Goal: Information Seeking & Learning: Compare options

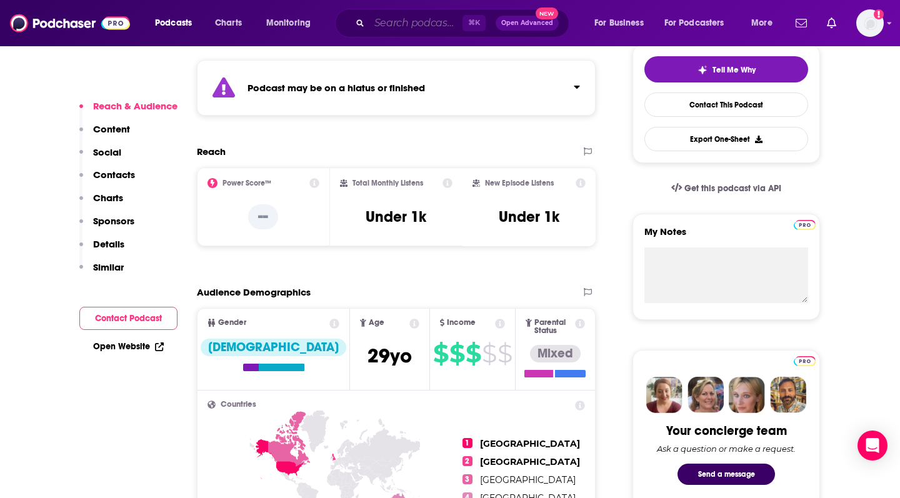
click at [389, 24] on input "Search podcasts, credits, & more..." at bounding box center [415, 23] width 93 height 20
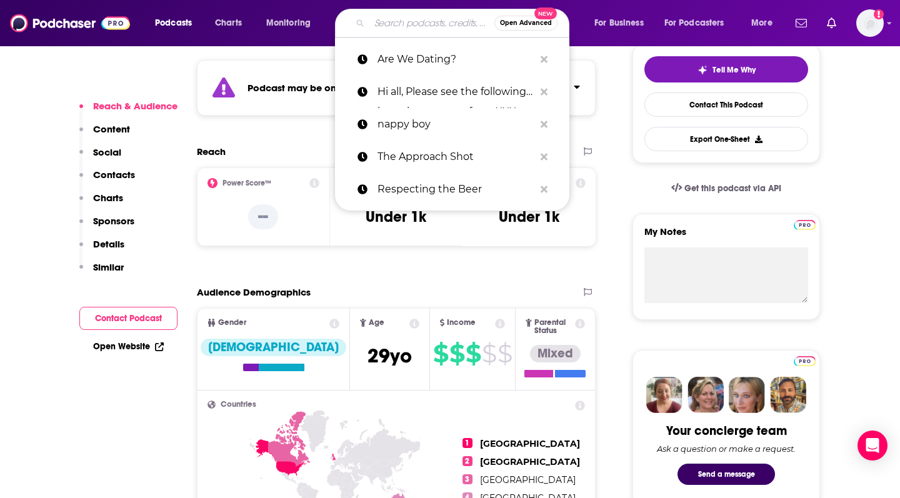
paste input "[PERSON_NAME]’s Nightcap"
type input "[PERSON_NAME]’s Nightcap"
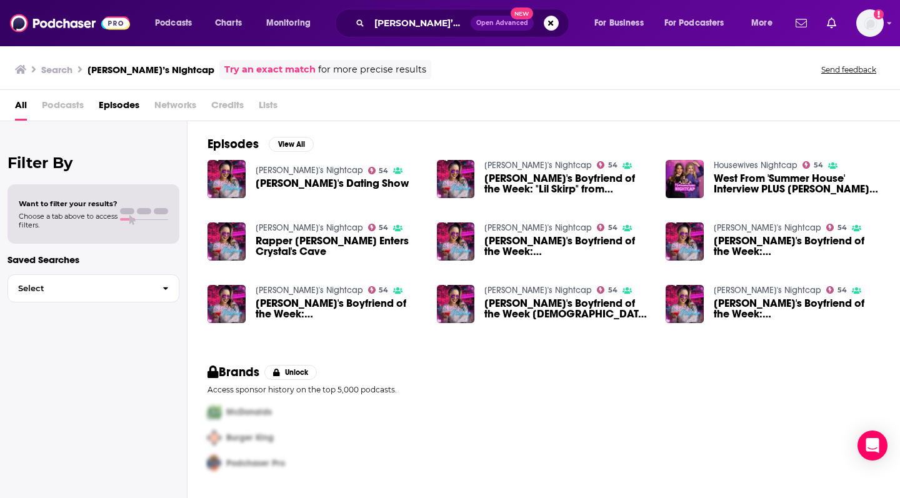
click at [331, 182] on span "[PERSON_NAME]'s Dating Show" at bounding box center [332, 183] width 153 height 11
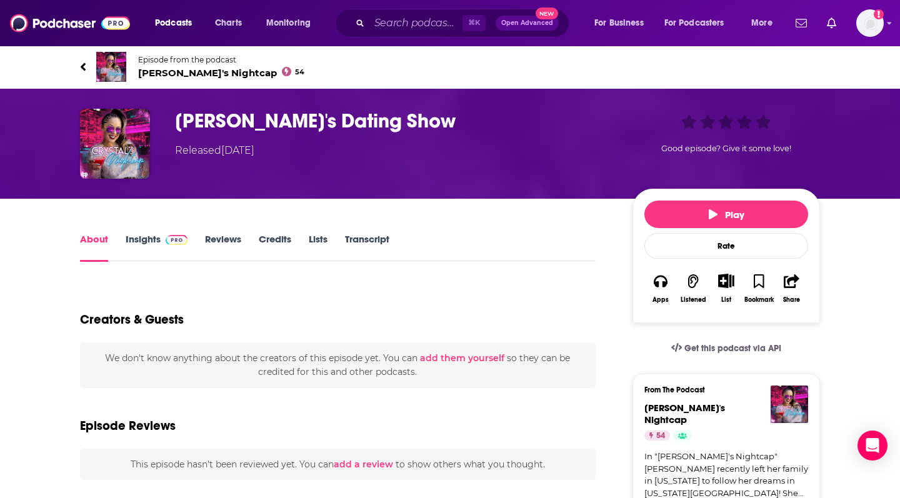
click at [187, 71] on span "[PERSON_NAME]'s Nightcap 54" at bounding box center [221, 73] width 166 height 12
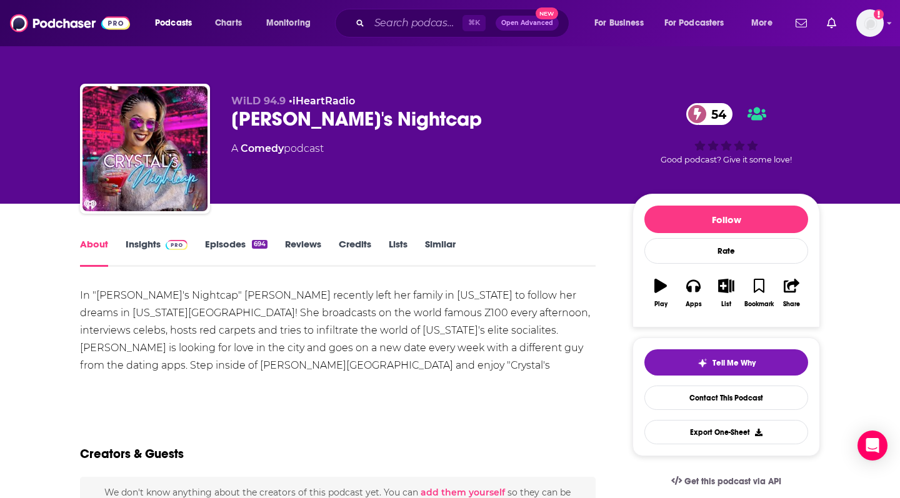
click at [282, 119] on div "[PERSON_NAME]'s Nightcap 54" at bounding box center [421, 119] width 381 height 24
click at [138, 242] on link "Insights" at bounding box center [157, 252] width 62 height 29
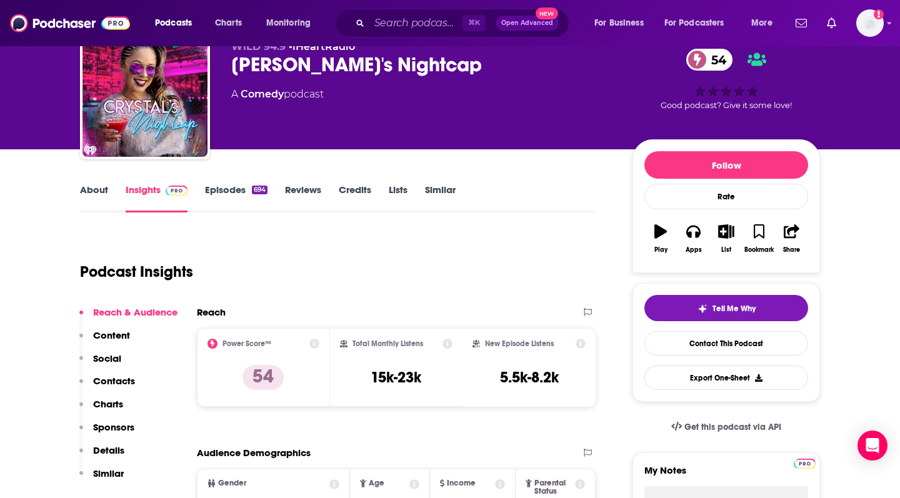
scroll to position [209, 0]
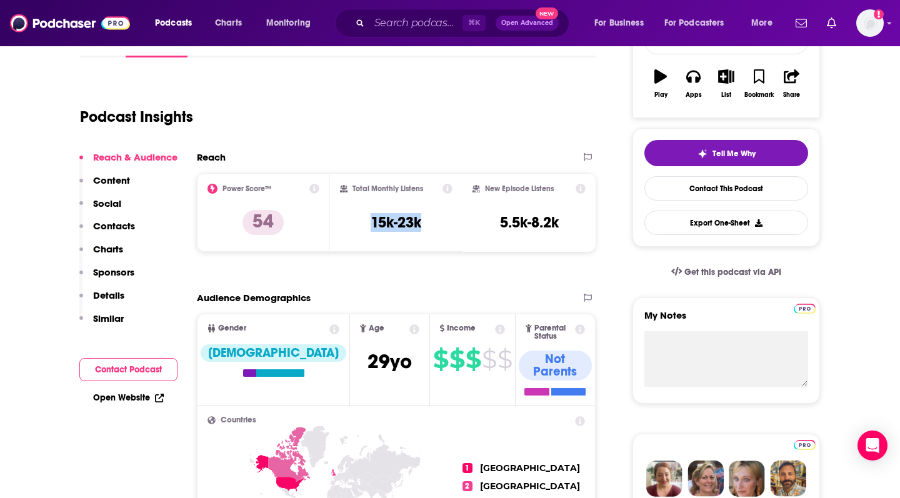
drag, startPoint x: 357, startPoint y: 222, endPoint x: 438, endPoint y: 224, distance: 81.2
click at [438, 224] on div "Total Monthly Listens 15k-23k" at bounding box center [396, 212] width 113 height 57
copy h3 "15k-23k"
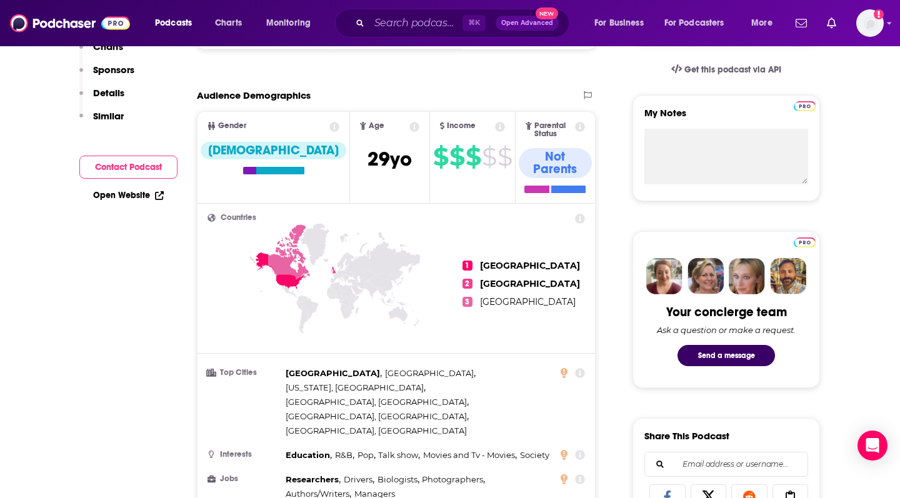
scroll to position [107, 0]
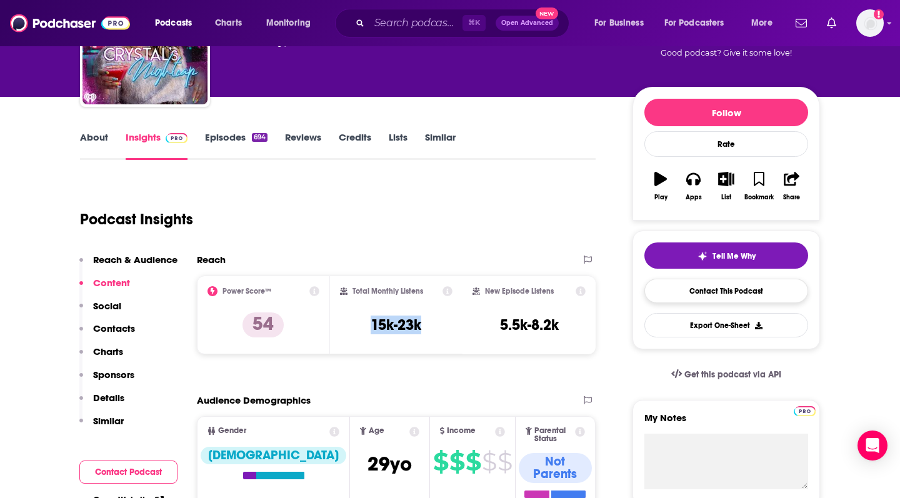
click at [747, 286] on link "Contact This Podcast" at bounding box center [726, 291] width 164 height 24
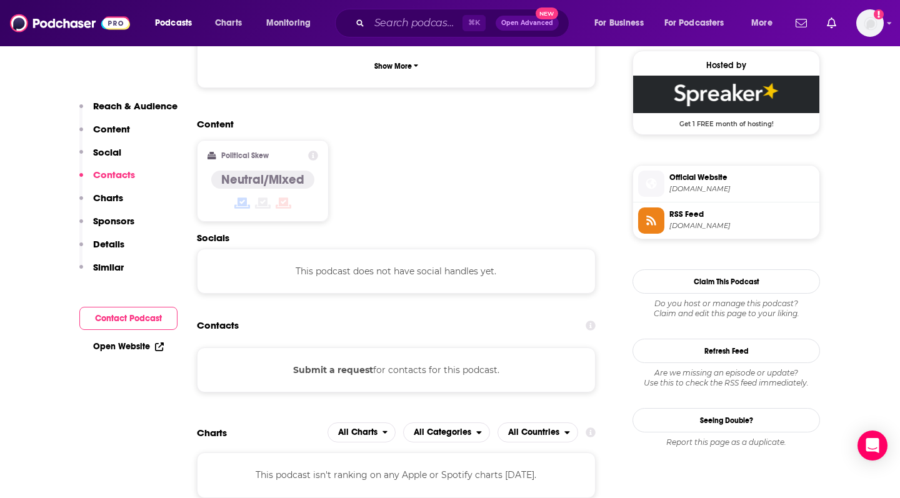
scroll to position [901, 0]
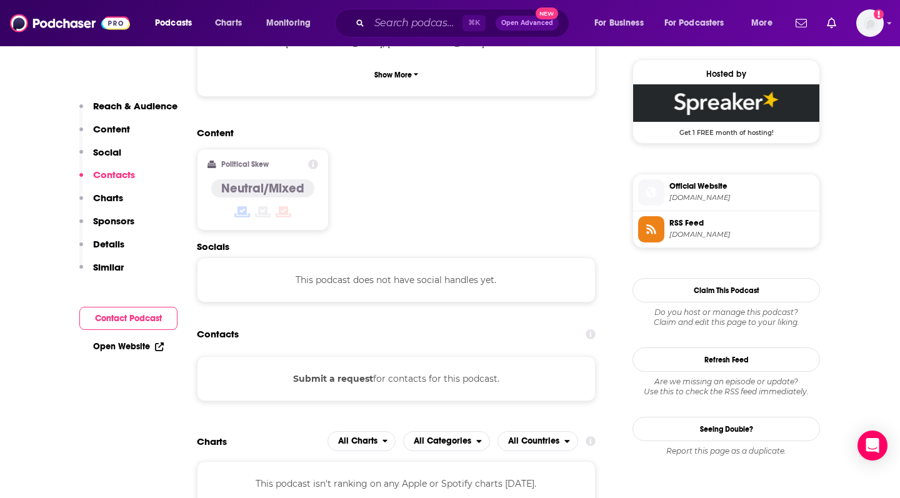
click at [324, 372] on button "Submit a request" at bounding box center [333, 379] width 80 height 14
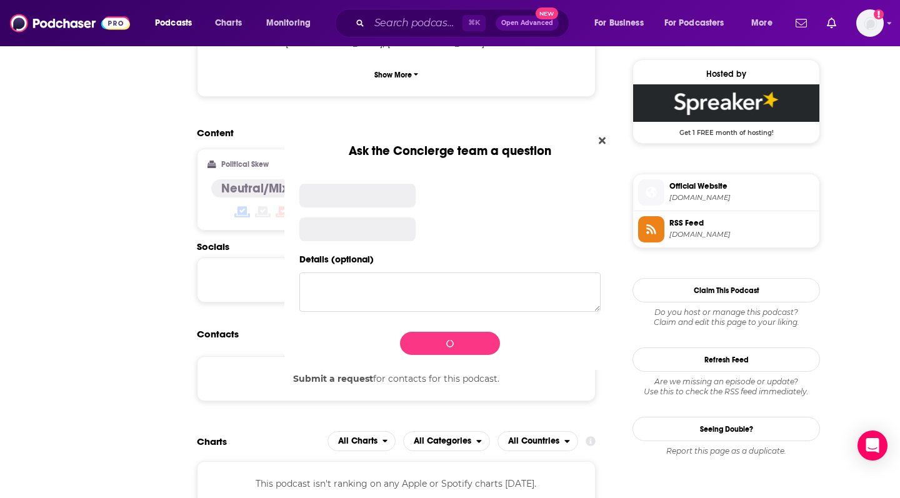
scroll to position [0, 0]
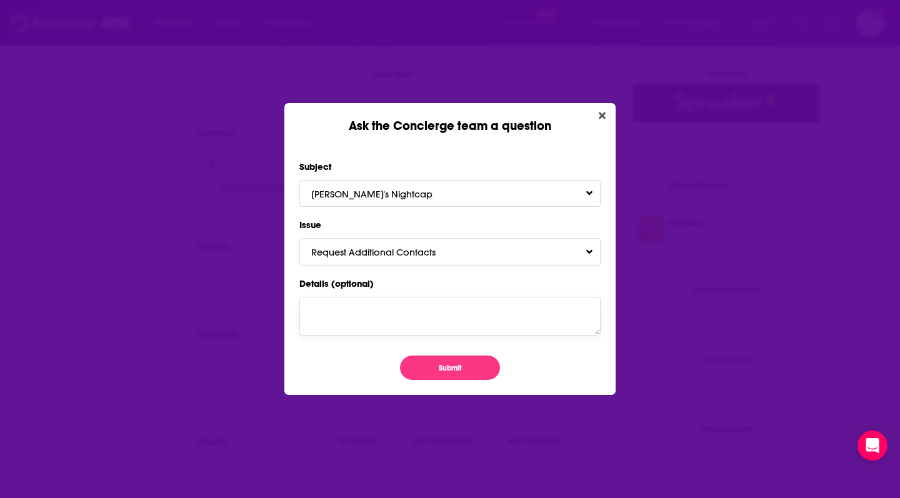
click at [426, 318] on textarea "Details (optional)" at bounding box center [449, 316] width 301 height 39
type textarea "email to contact them."
click at [464, 363] on button "Submit" at bounding box center [450, 368] width 100 height 24
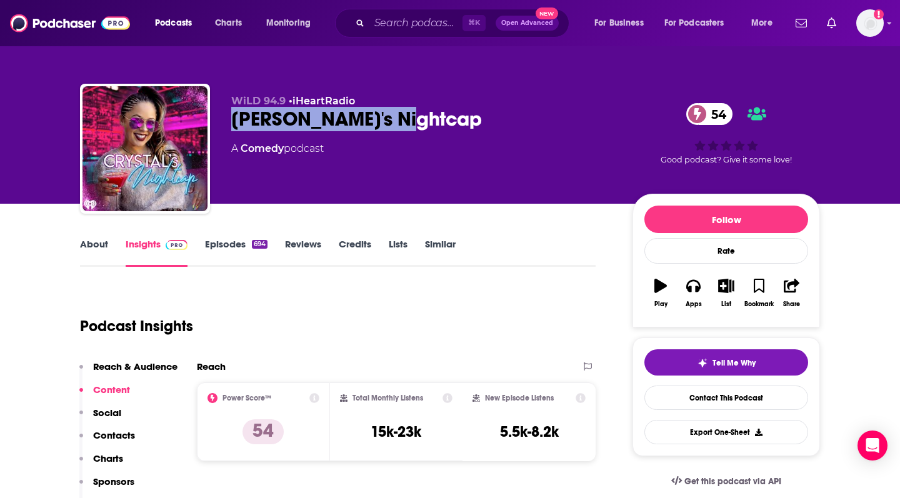
drag, startPoint x: 403, startPoint y: 124, endPoint x: 231, endPoint y: 121, distance: 171.8
click at [231, 121] on div "[PERSON_NAME]'s Nightcap 54" at bounding box center [421, 119] width 381 height 24
copy h2 "[PERSON_NAME]'s Nightcap"
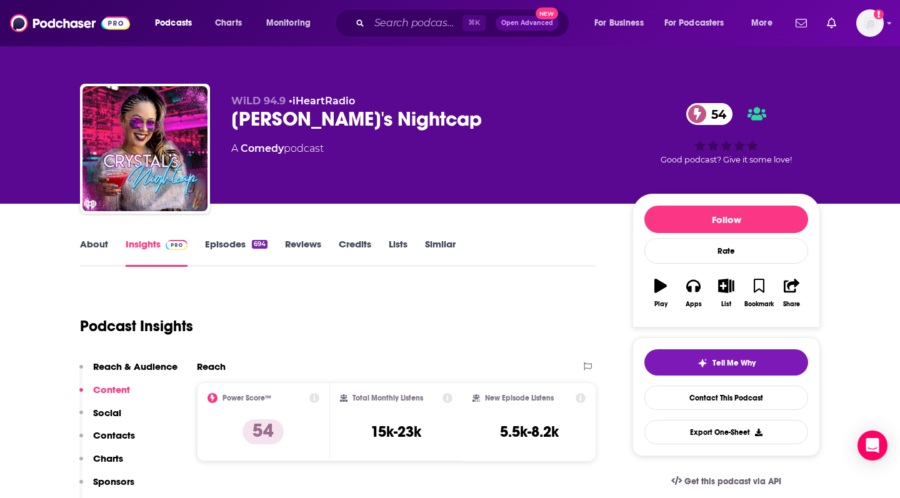
click at [387, 11] on div "⌘ K Open Advanced New" at bounding box center [452, 23] width 234 height 29
click at [389, 22] on input "Search podcasts, credits, & more..." at bounding box center [415, 23] width 93 height 20
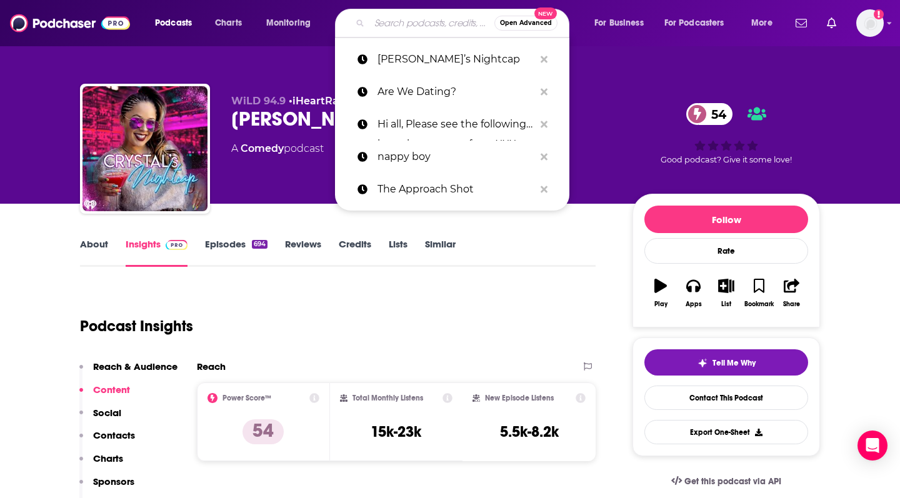
paste input "Culture Gabfest"
type input "Culture Gabfest"
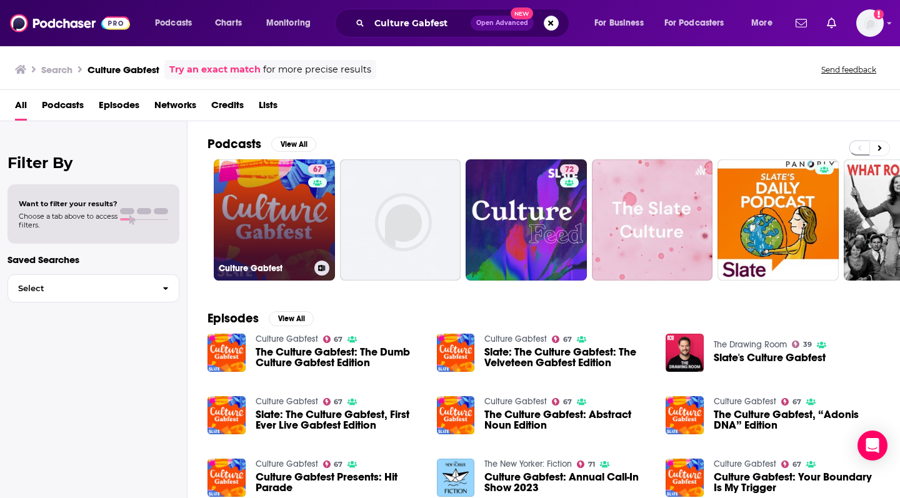
click at [259, 263] on h3 "Culture Gabfest" at bounding box center [264, 268] width 91 height 11
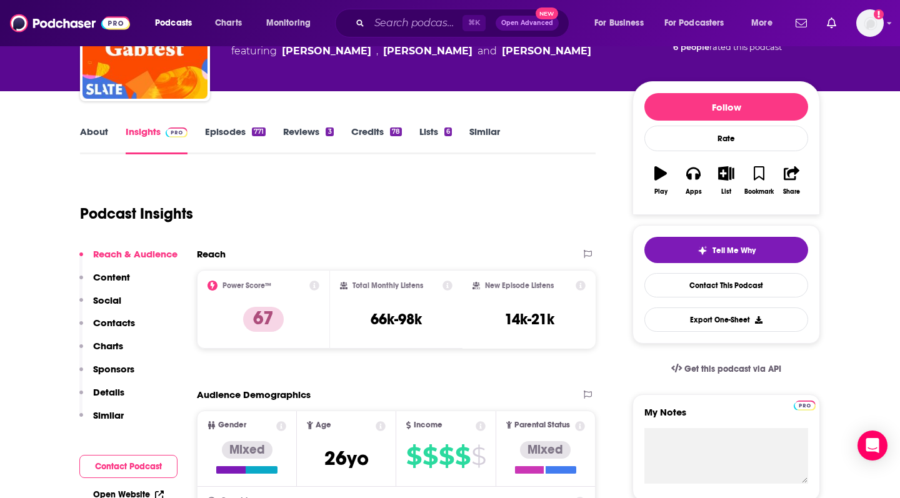
scroll to position [127, 0]
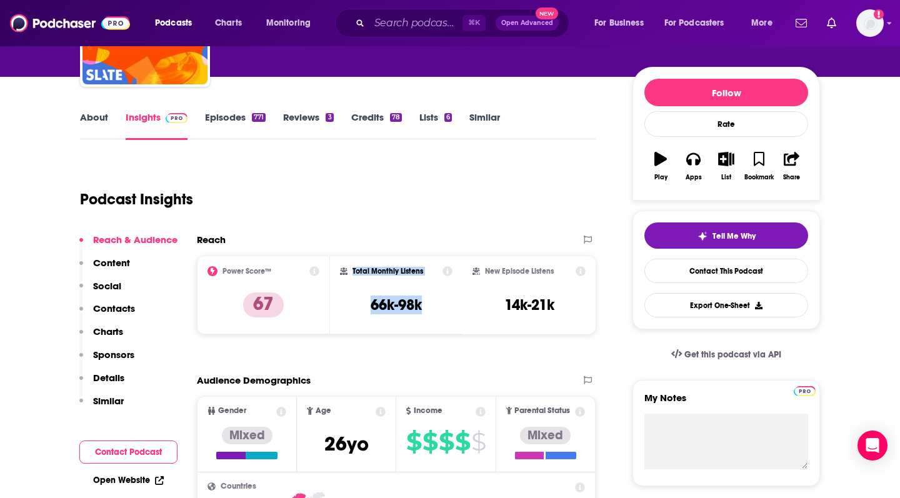
drag, startPoint x: 428, startPoint y: 308, endPoint x: 339, endPoint y: 304, distance: 89.4
click at [338, 306] on div "Total Monthly Listens 66k-98k" at bounding box center [396, 295] width 133 height 79
copy div "Total Monthly Listens 66k-98k"
copy div "New Episode Listens 14k-21k"
drag, startPoint x: 485, startPoint y: 270, endPoint x: 562, endPoint y: 309, distance: 86.6
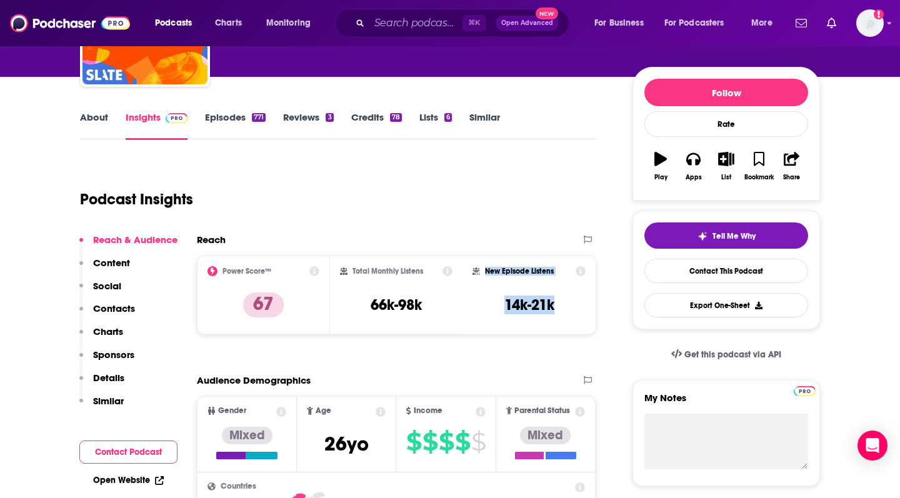
click at [562, 309] on div "New Episode Listens 14k-21k" at bounding box center [528, 294] width 113 height 57
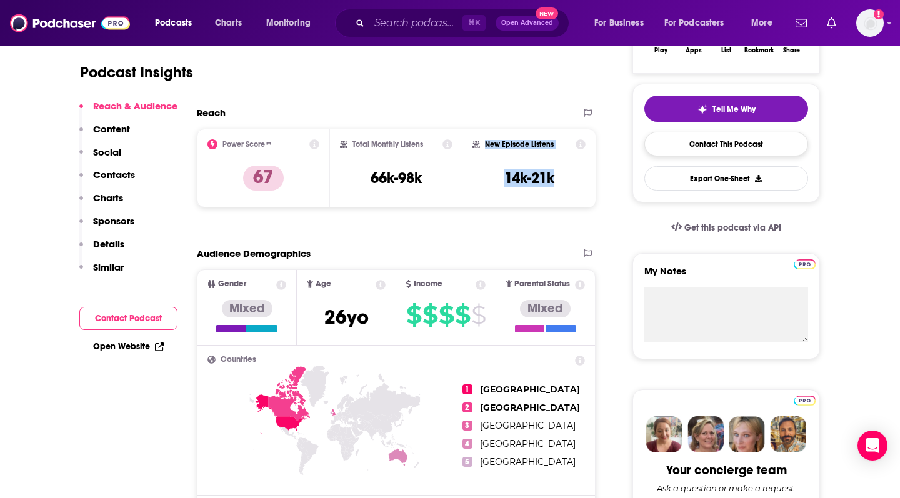
click at [769, 139] on link "Contact This Podcast" at bounding box center [726, 144] width 164 height 24
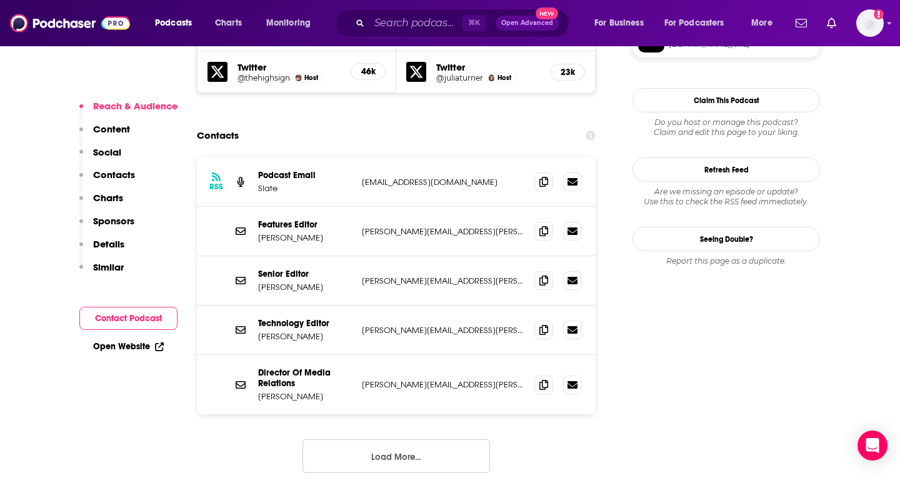
scroll to position [1124, 0]
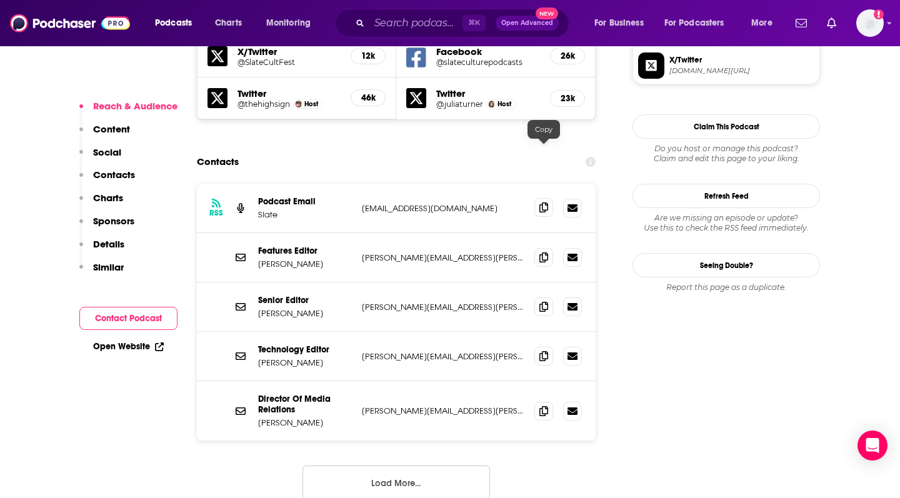
click at [544, 202] on icon at bounding box center [543, 207] width 9 height 10
click at [542, 252] on icon at bounding box center [543, 257] width 9 height 10
click at [428, 466] on button "Load More..." at bounding box center [395, 483] width 187 height 34
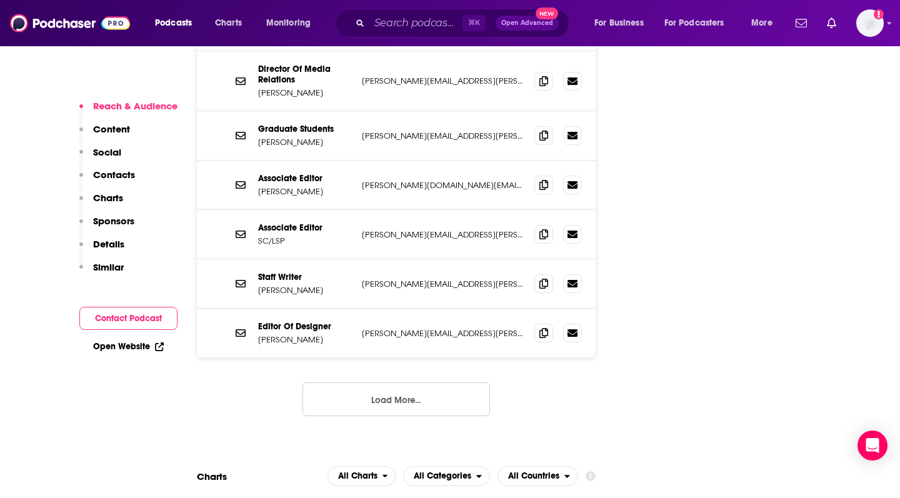
scroll to position [1456, 0]
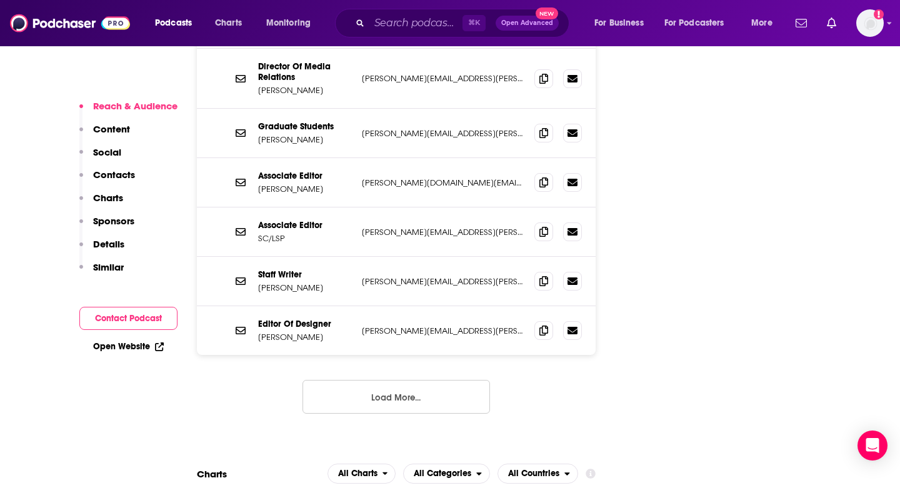
click at [405, 380] on button "Load More..." at bounding box center [395, 397] width 187 height 34
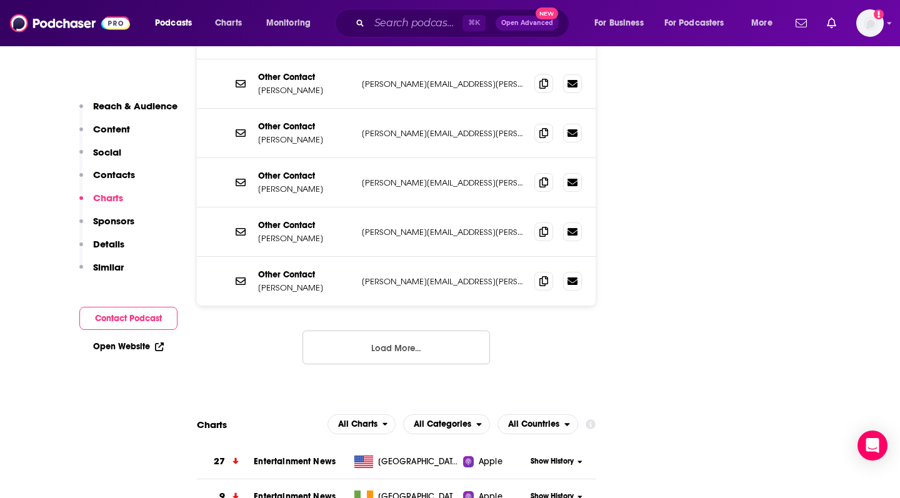
scroll to position [1666, 0]
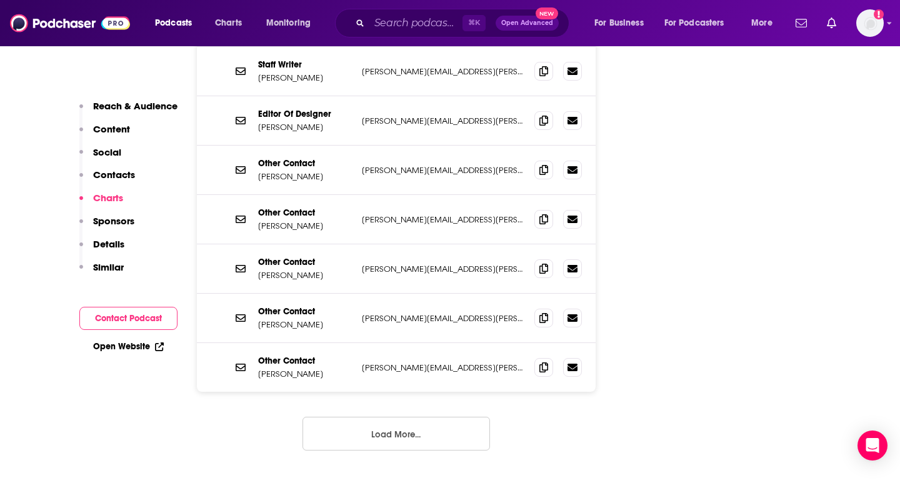
click at [408, 417] on button "Load More..." at bounding box center [395, 434] width 187 height 34
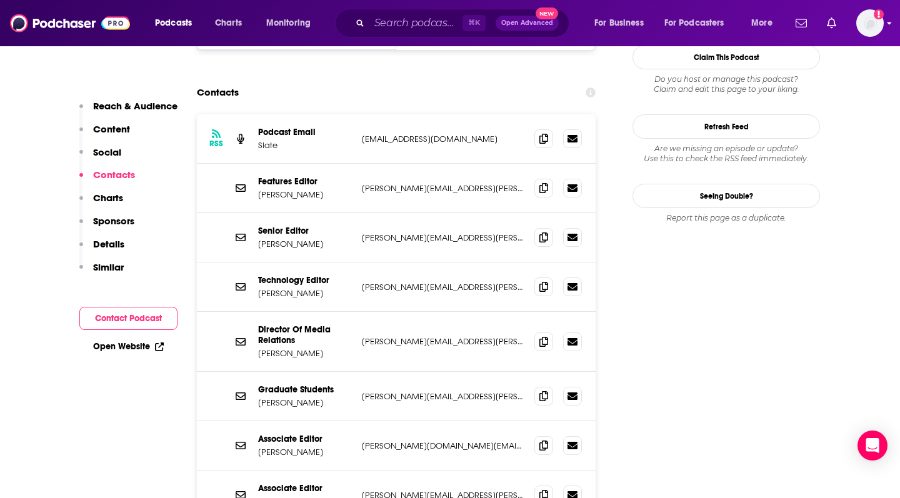
scroll to position [1195, 0]
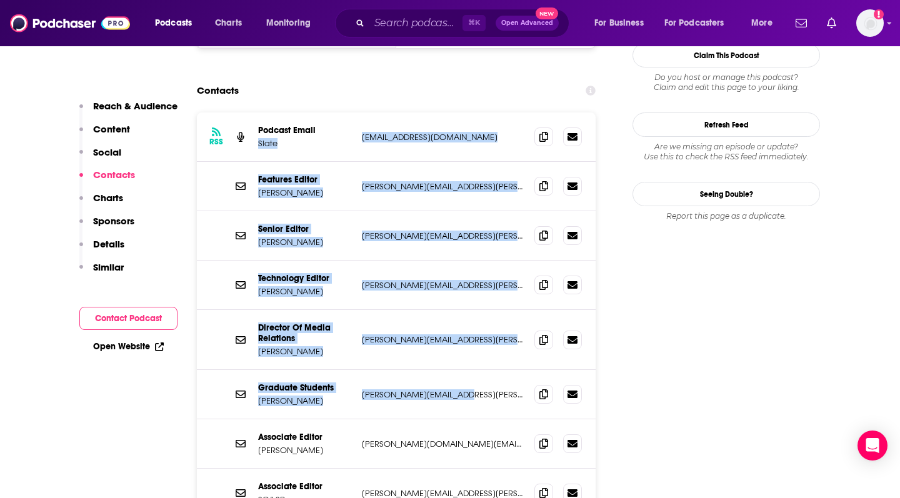
drag, startPoint x: 355, startPoint y: 73, endPoint x: 461, endPoint y: 347, distance: 294.2
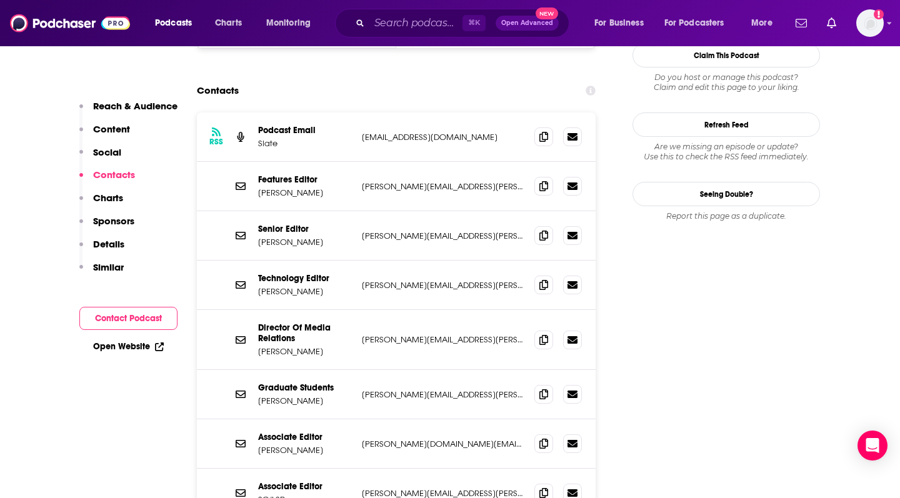
click at [472, 439] on p "[PERSON_NAME][DOMAIN_NAME][EMAIL_ADDRESS][DOMAIN_NAME]" at bounding box center [443, 444] width 162 height 11
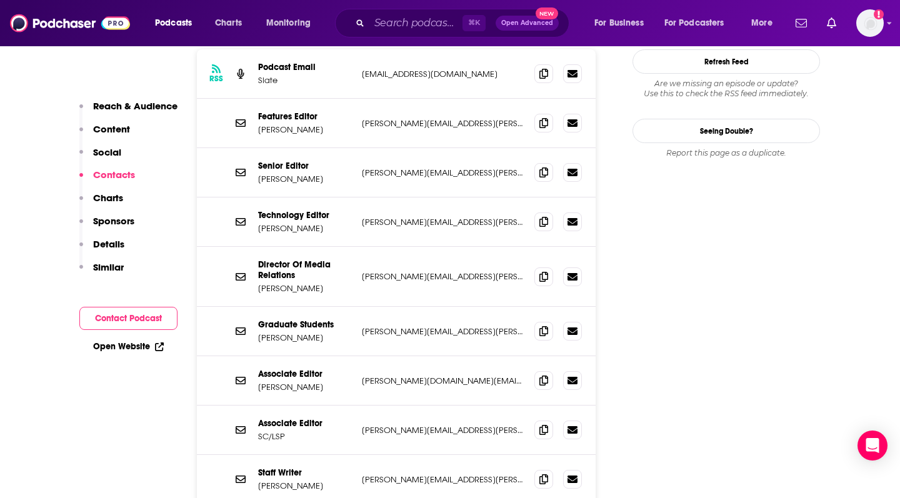
scroll to position [1259, 0]
drag, startPoint x: 457, startPoint y: 373, endPoint x: 364, endPoint y: 370, distance: 93.2
click at [364, 424] on p "[PERSON_NAME][EMAIL_ADDRESS][PERSON_NAME][DOMAIN_NAME]" at bounding box center [443, 429] width 162 height 11
click at [480, 405] on div "Associate Editor SC/LSP [PERSON_NAME][EMAIL_ADDRESS][PERSON_NAME][DOMAIN_NAME] …" at bounding box center [396, 429] width 399 height 49
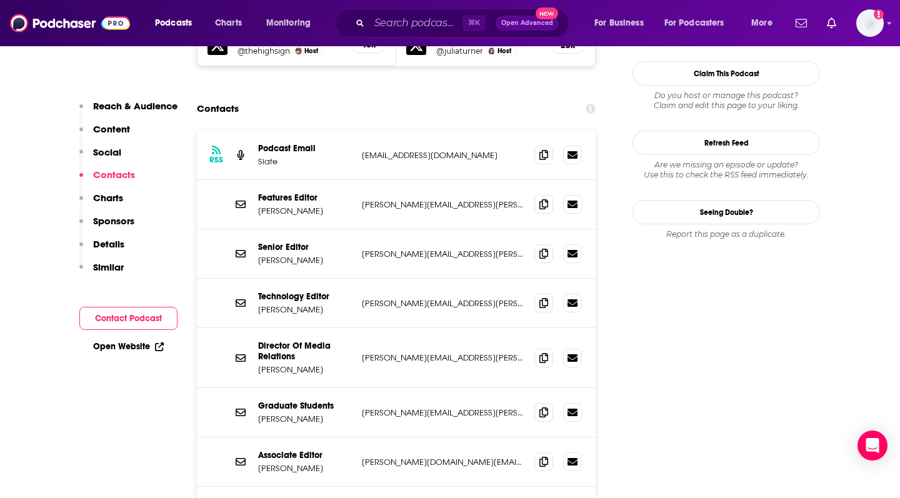
scroll to position [1125, 0]
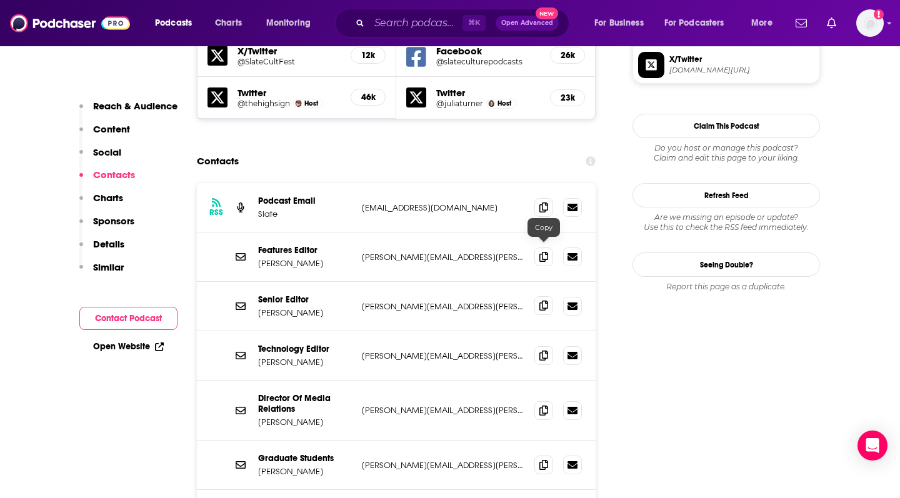
click at [540, 301] on icon at bounding box center [543, 306] width 9 height 10
click at [547, 346] on div at bounding box center [557, 355] width 47 height 19
click at [543, 350] on icon at bounding box center [543, 355] width 9 height 10
click at [547, 405] on icon at bounding box center [543, 410] width 9 height 10
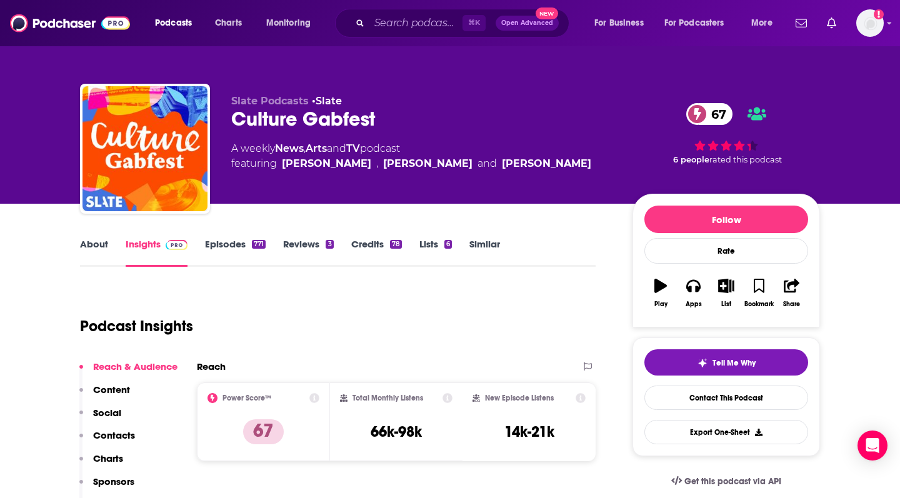
scroll to position [0, 0]
click at [384, 24] on input "Search podcasts, credits, & more..." at bounding box center [415, 23] width 93 height 20
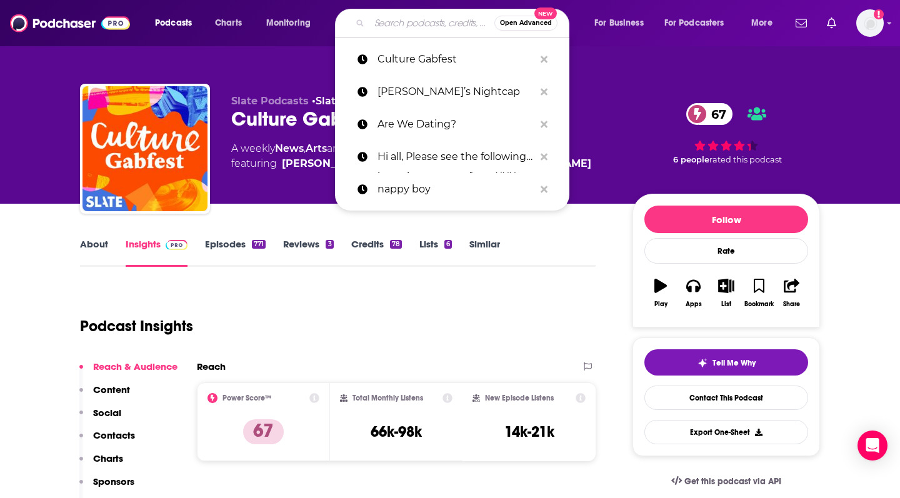
click at [403, 31] on input "Search podcasts, credits, & more..." at bounding box center [431, 23] width 125 height 20
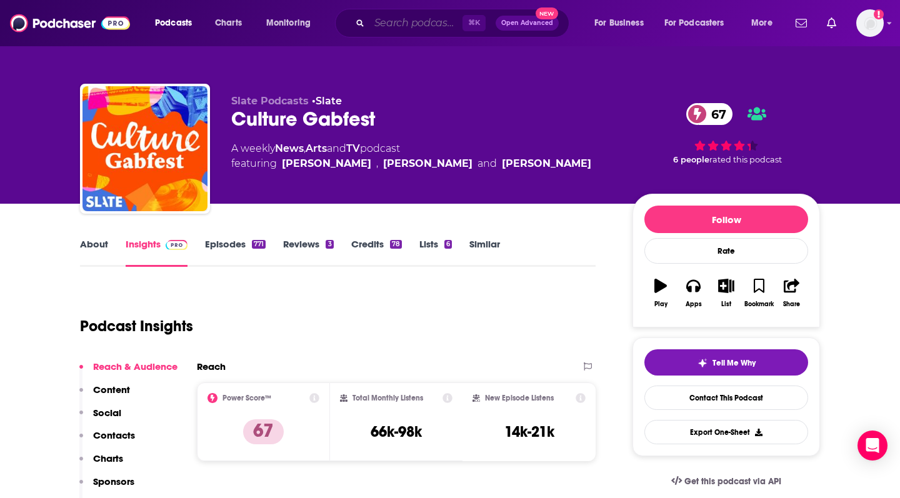
click at [393, 29] on input "Search podcasts, credits, & more..." at bounding box center [415, 23] width 93 height 20
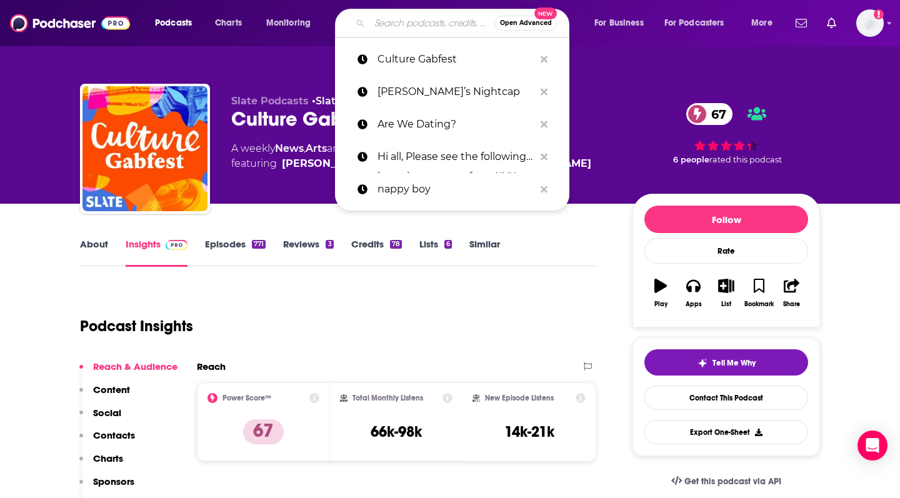
paste input "[PERSON_NAME]’s Nightcap"
type input "[PERSON_NAME]’s Nightcap"
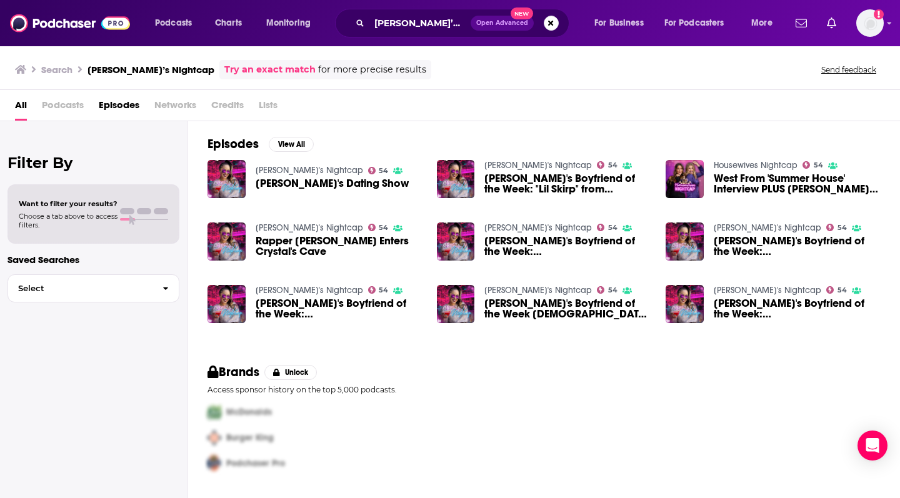
click at [231, 171] on img "Crystal's Dating Show" at bounding box center [226, 179] width 38 height 38
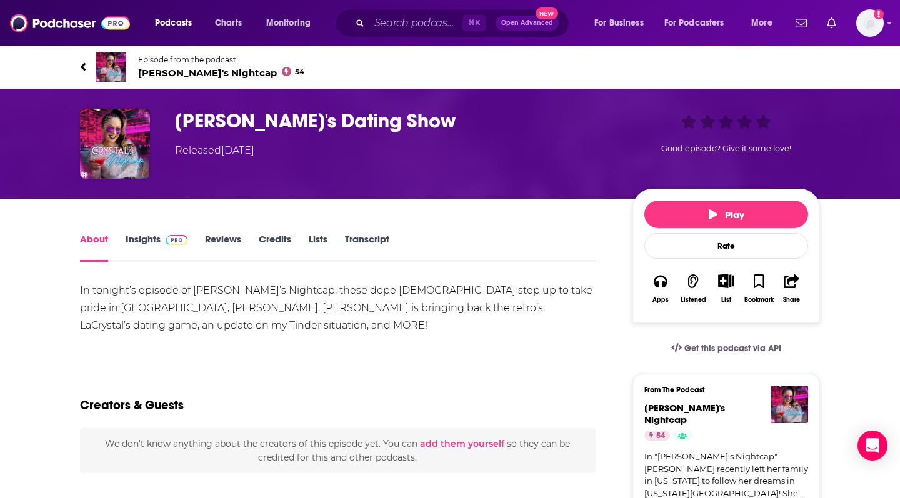
click at [132, 237] on link "Insights" at bounding box center [157, 247] width 62 height 29
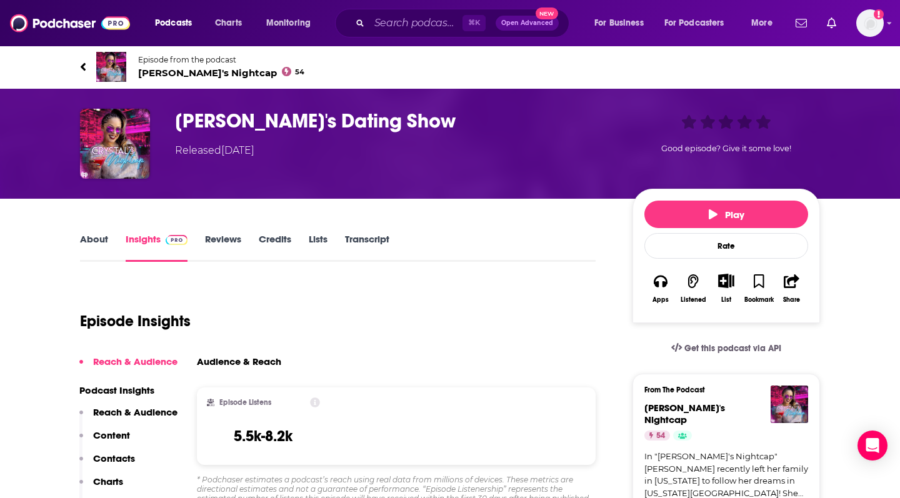
scroll to position [134, 0]
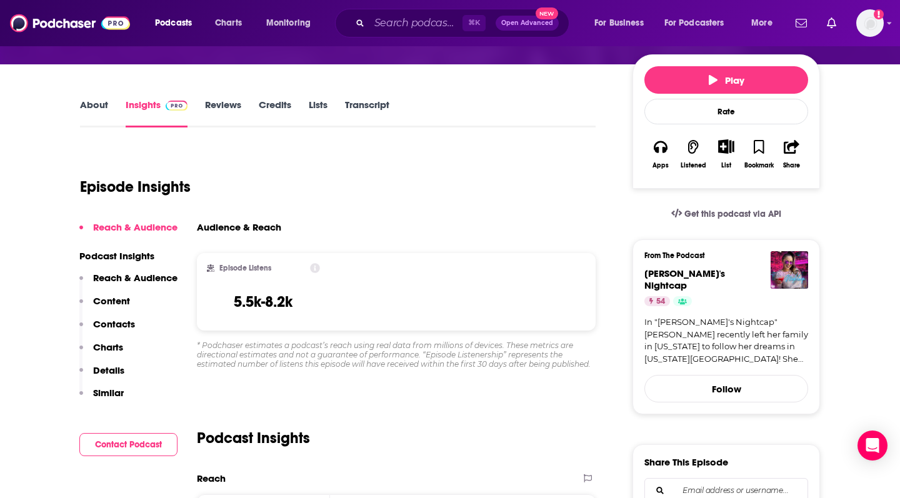
click at [98, 104] on link "About" at bounding box center [94, 113] width 28 height 29
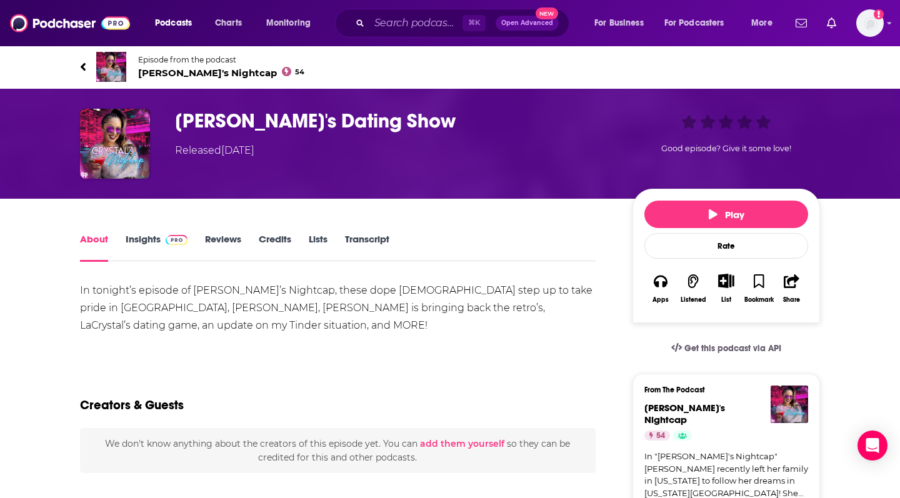
click at [187, 70] on span "[PERSON_NAME]'s Nightcap 54" at bounding box center [221, 73] width 166 height 12
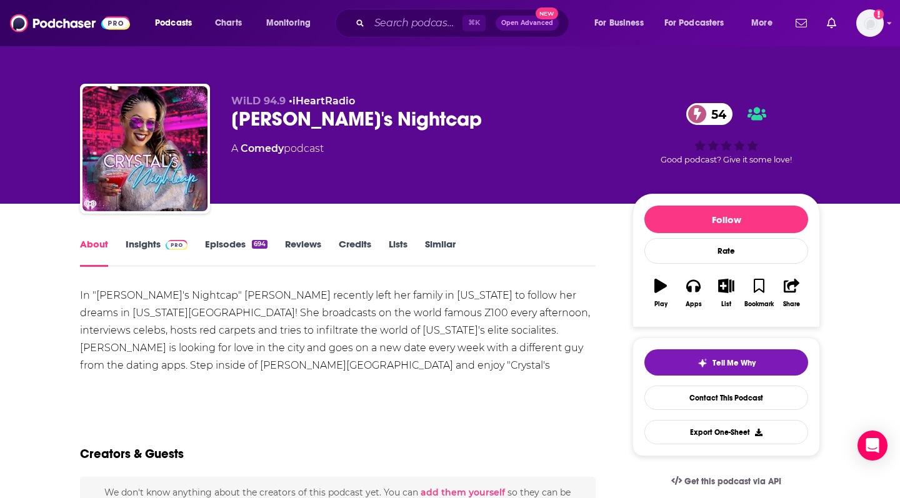
click at [140, 240] on link "Insights" at bounding box center [157, 252] width 62 height 29
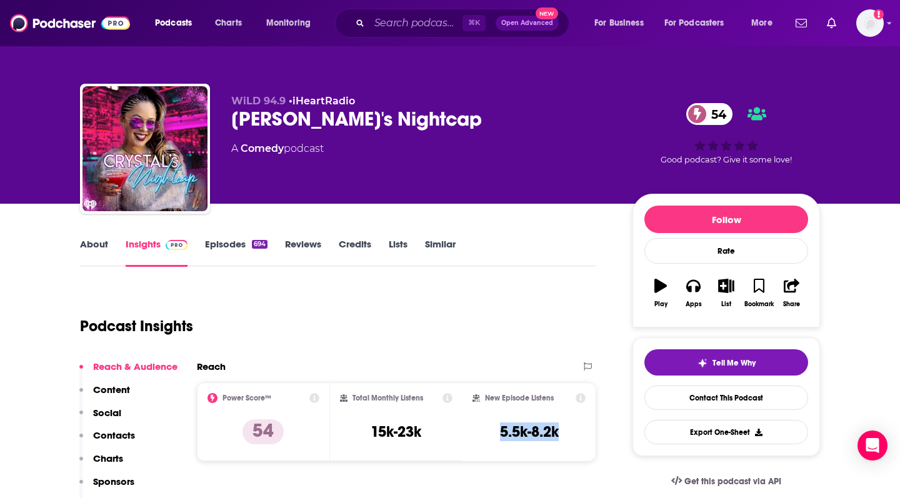
drag, startPoint x: 490, startPoint y: 436, endPoint x: 574, endPoint y: 436, distance: 83.7
click at [574, 436] on div "New Episode Listens 5.5k-8.2k" at bounding box center [528, 421] width 113 height 57
copy h3 "5.5k-8.2k"
click at [392, 19] on input "Search podcasts, credits, & more..." at bounding box center [415, 23] width 93 height 20
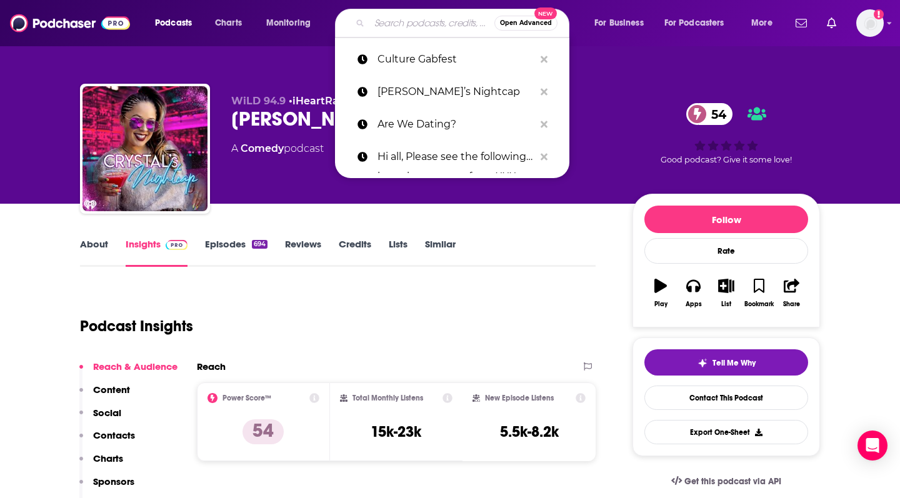
paste input "Dating in [GEOGRAPHIC_DATA]: The Podcast"
type input "Dating in [GEOGRAPHIC_DATA]: The Podcast"
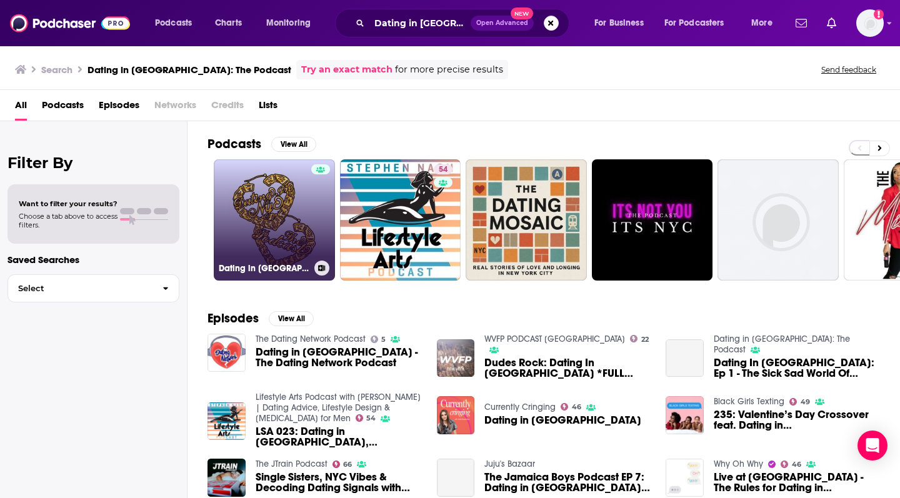
click at [293, 224] on link "Dating in [GEOGRAPHIC_DATA]: The Podcast" at bounding box center [274, 219] width 121 height 121
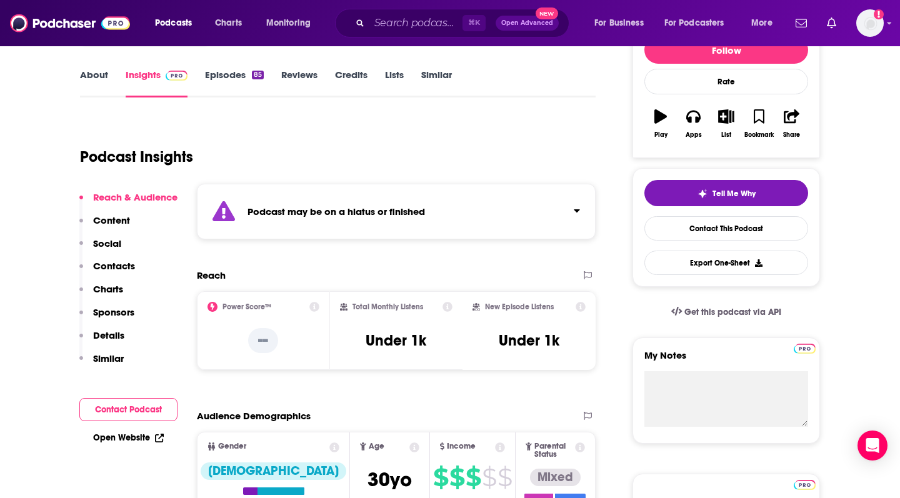
scroll to position [168, 0]
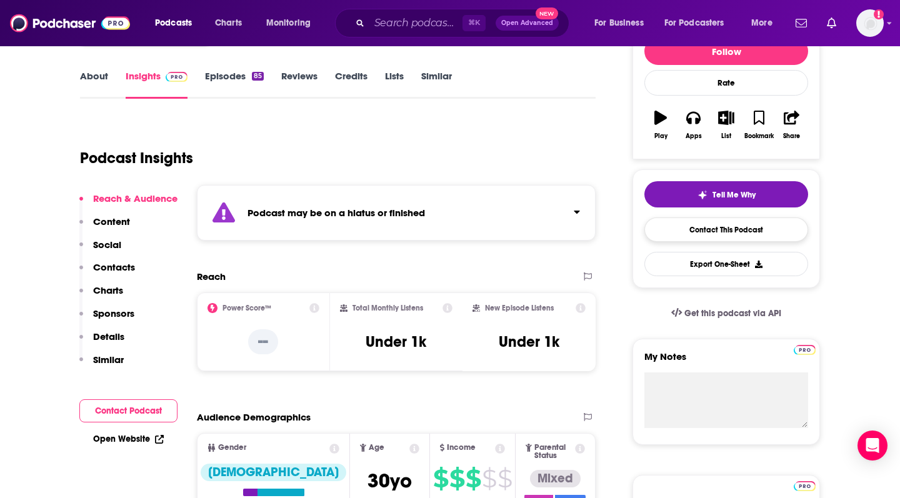
click at [780, 227] on link "Contact This Podcast" at bounding box center [726, 229] width 164 height 24
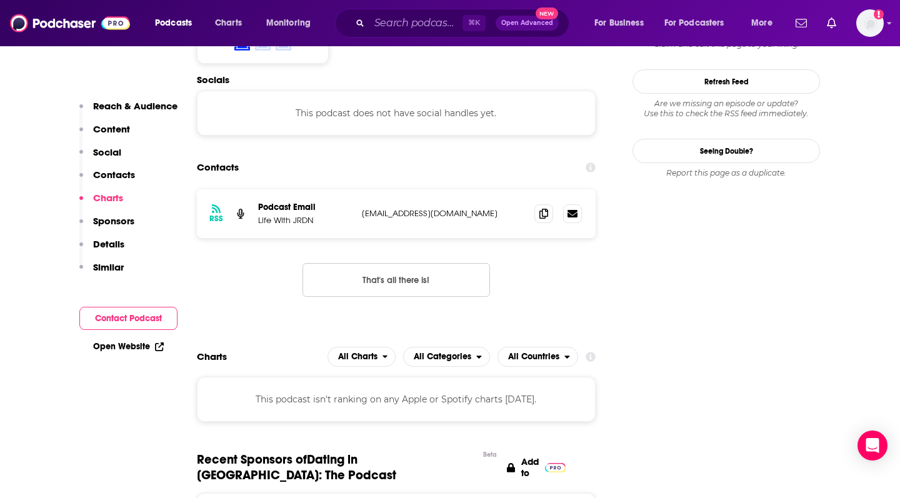
scroll to position [1176, 0]
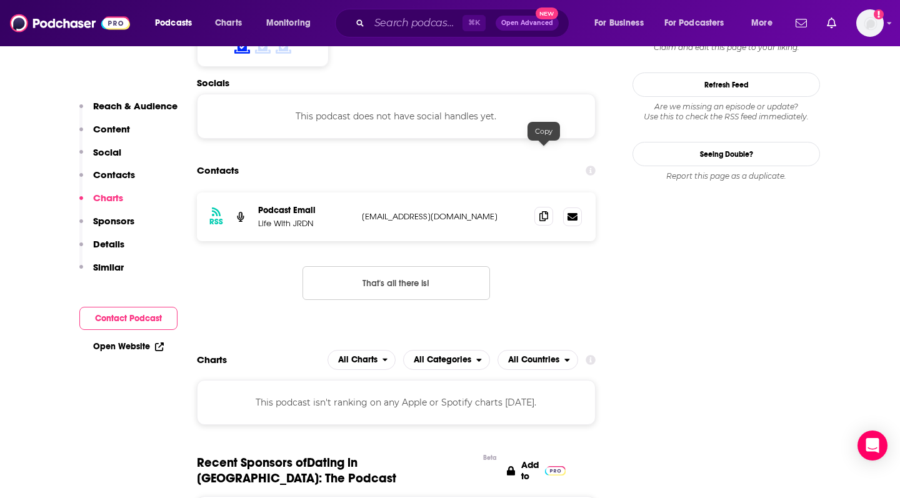
click at [542, 211] on icon at bounding box center [543, 216] width 9 height 10
click at [398, 28] on input "Search podcasts, credits, & more..." at bounding box center [415, 23] width 93 height 20
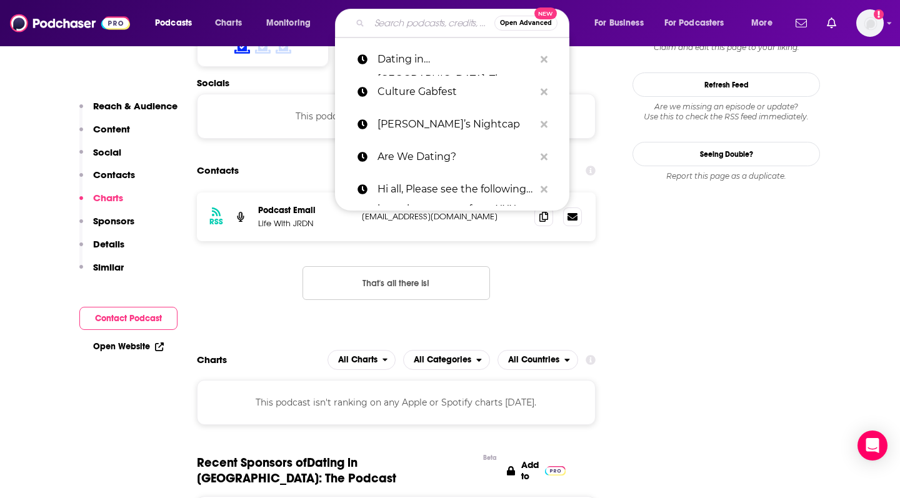
paste input "Deeper Dating Podcast"
type input "Deeper Dating Podcast"
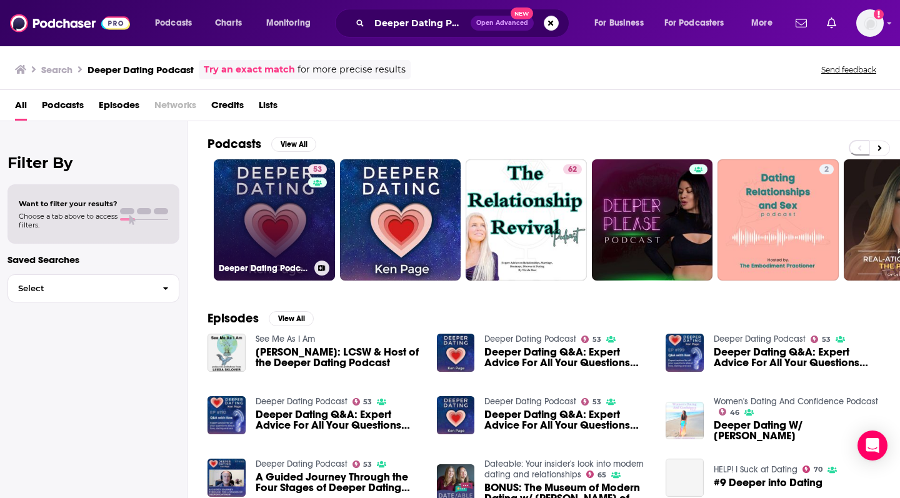
click at [286, 219] on link "53 Deeper Dating Podcast" at bounding box center [274, 219] width 121 height 121
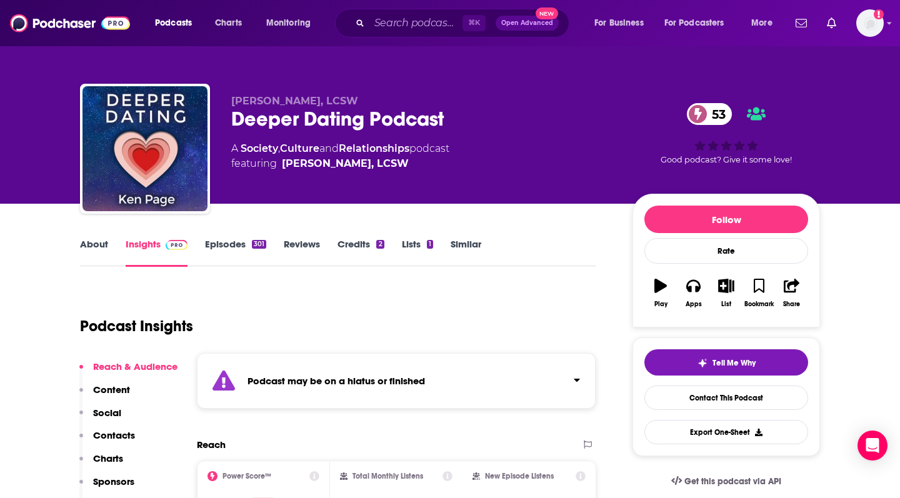
scroll to position [109, 0]
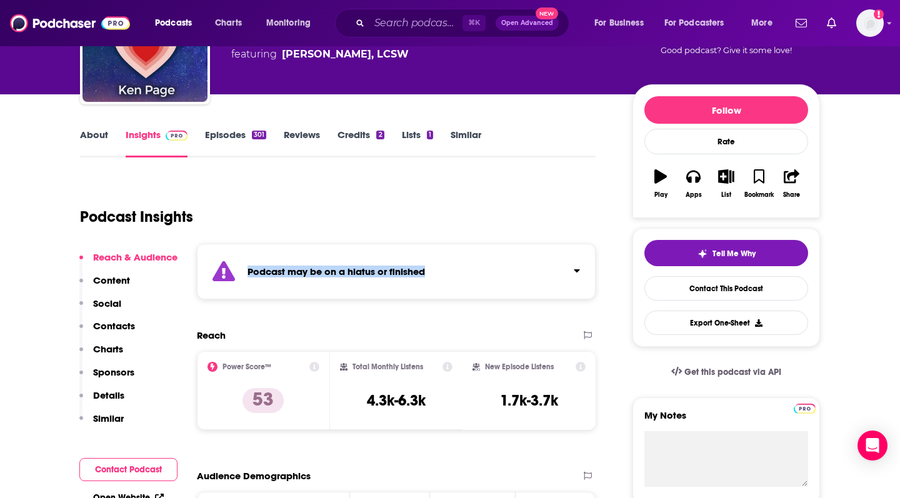
drag, startPoint x: 452, startPoint y: 275, endPoint x: 246, endPoint y: 269, distance: 206.9
click at [246, 269] on div "Podcast may be on a hiatus or finished" at bounding box center [396, 272] width 399 height 56
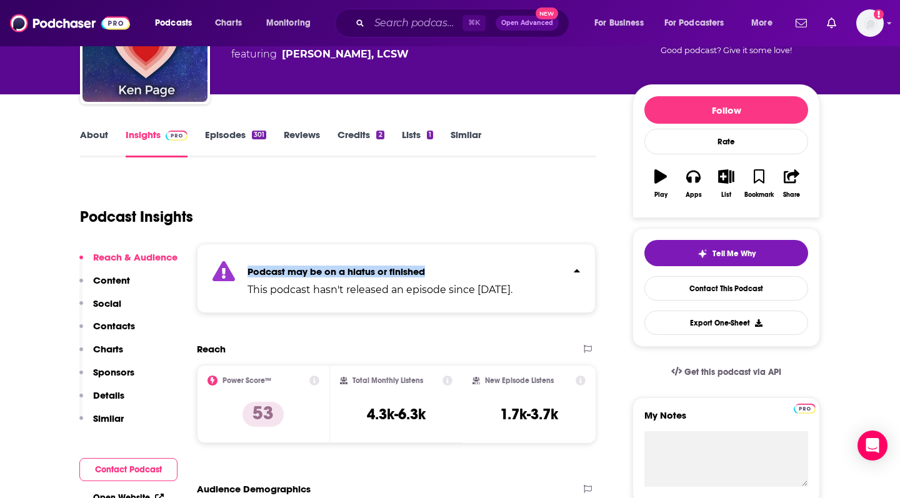
copy strong "Podcast may be on a hiatus or finished"
drag, startPoint x: 354, startPoint y: 413, endPoint x: 425, endPoint y: 411, distance: 71.3
click at [425, 411] on div "Total Monthly Listens 4.3k-6.3k" at bounding box center [396, 404] width 113 height 57
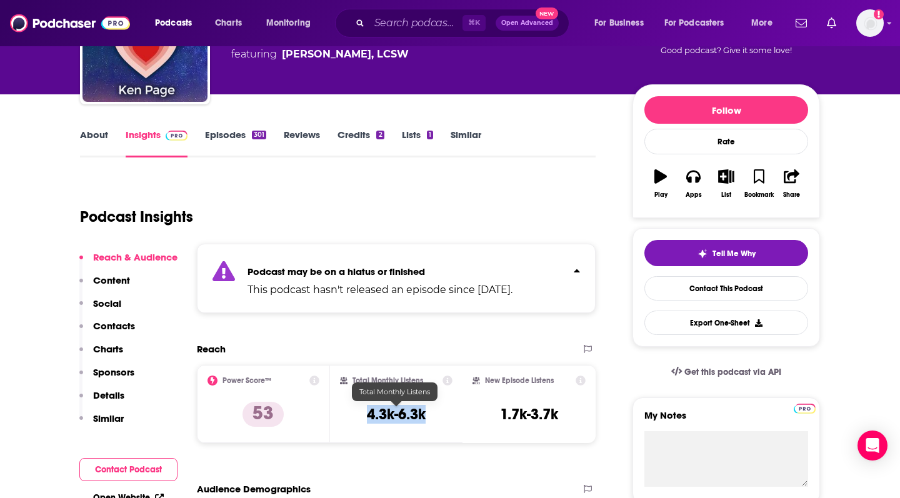
copy h3 "4.3k-6.3k"
copy h3 "1.7k-3.7k"
drag, startPoint x: 495, startPoint y: 408, endPoint x: 567, endPoint y: 409, distance: 71.2
click at [567, 409] on div "New Episode Listens 1.7k-3.7k" at bounding box center [528, 404] width 113 height 57
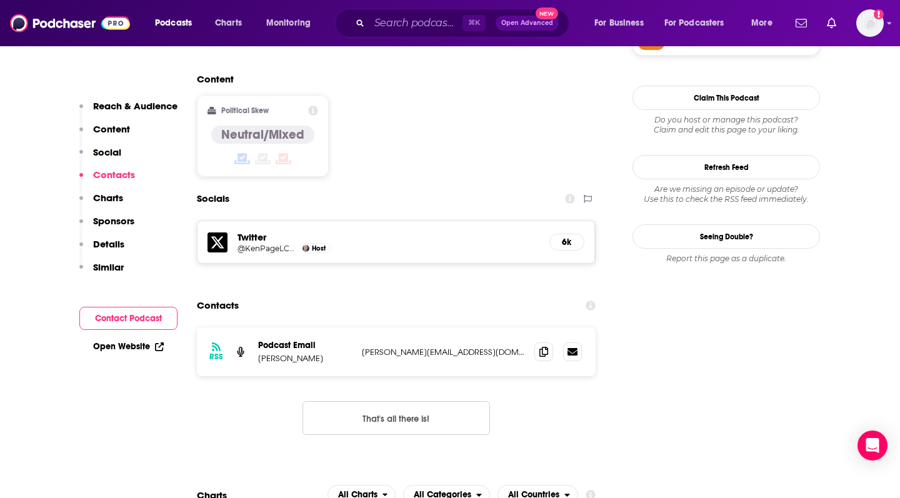
scroll to position [1078, 0]
click at [540, 347] on icon at bounding box center [543, 352] width 9 height 10
click at [406, 26] on input "Search podcasts, credits, & more..." at bounding box center [415, 23] width 93 height 20
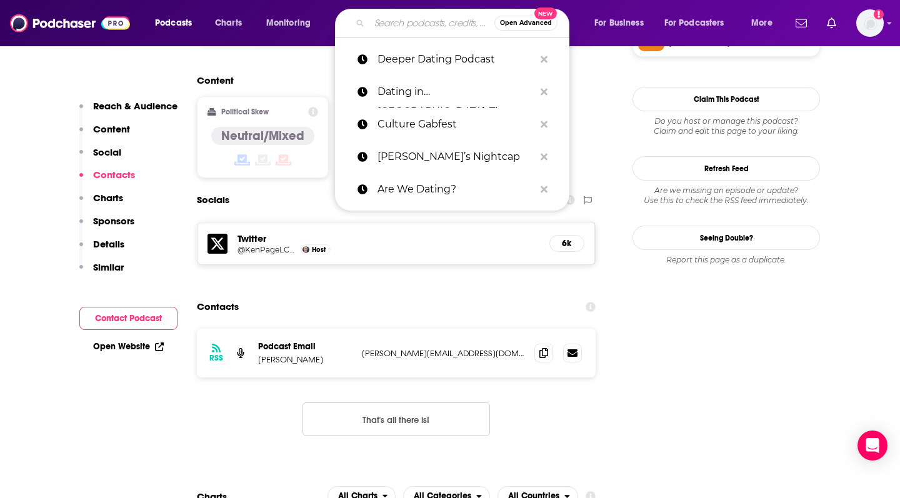
paste input "Drinks First"
type input "Drinks First"
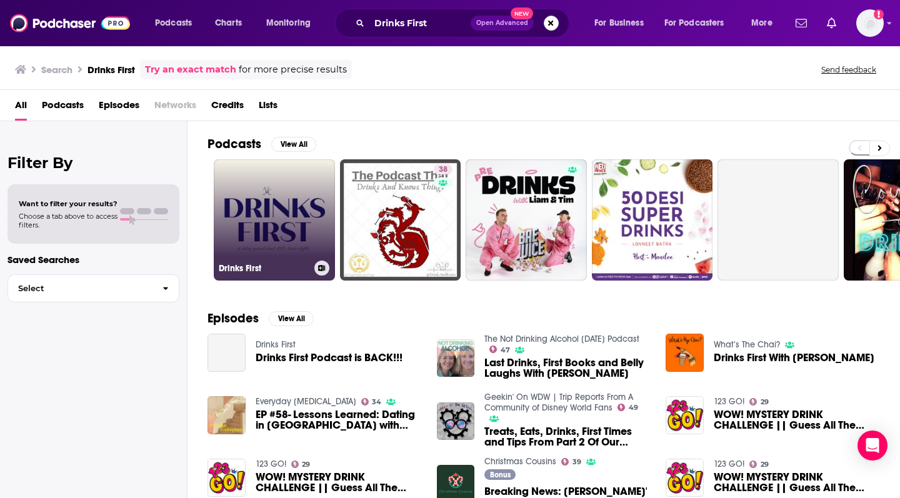
click at [260, 261] on div "Drinks First" at bounding box center [274, 268] width 111 height 15
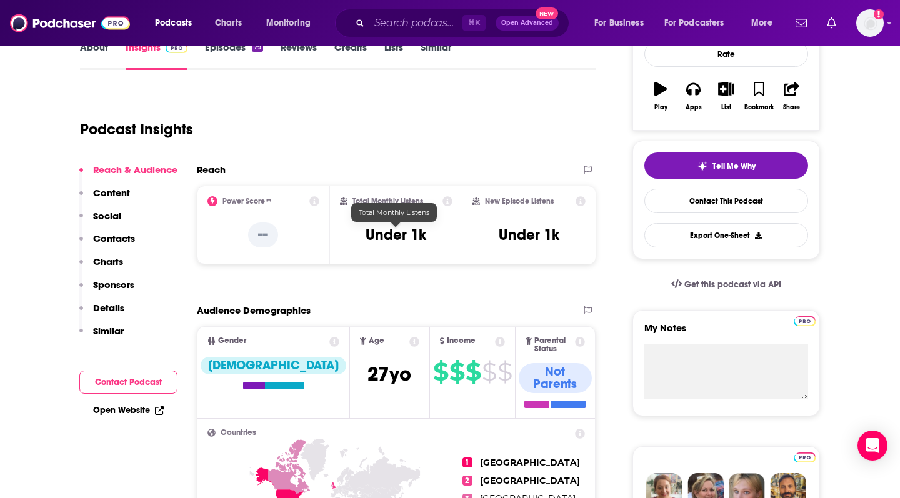
scroll to position [221, 0]
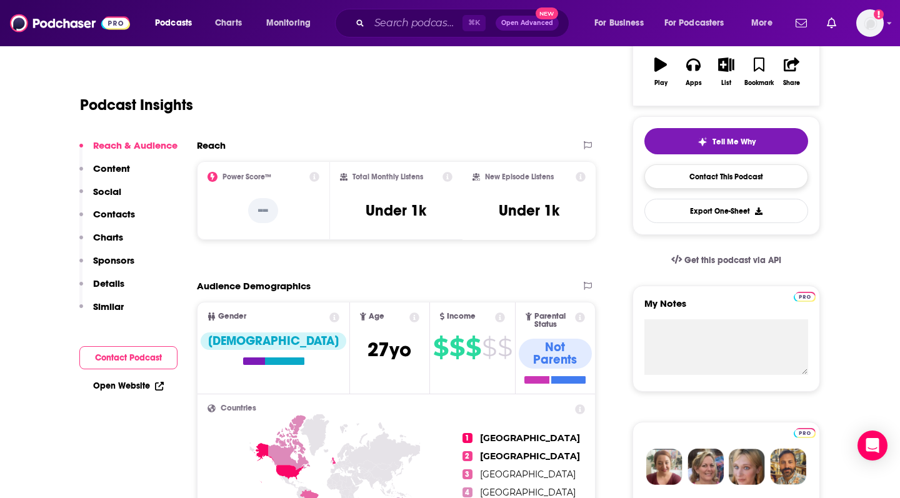
click at [696, 182] on link "Contact This Podcast" at bounding box center [726, 176] width 164 height 24
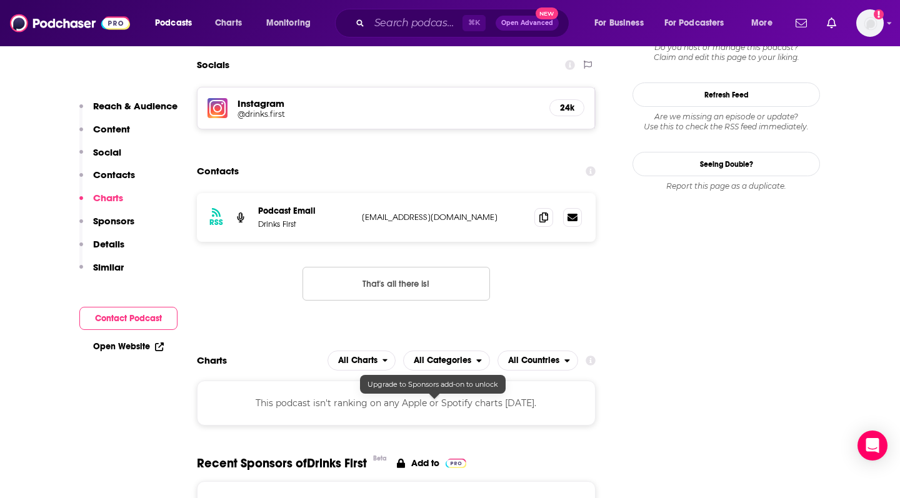
scroll to position [1043, 0]
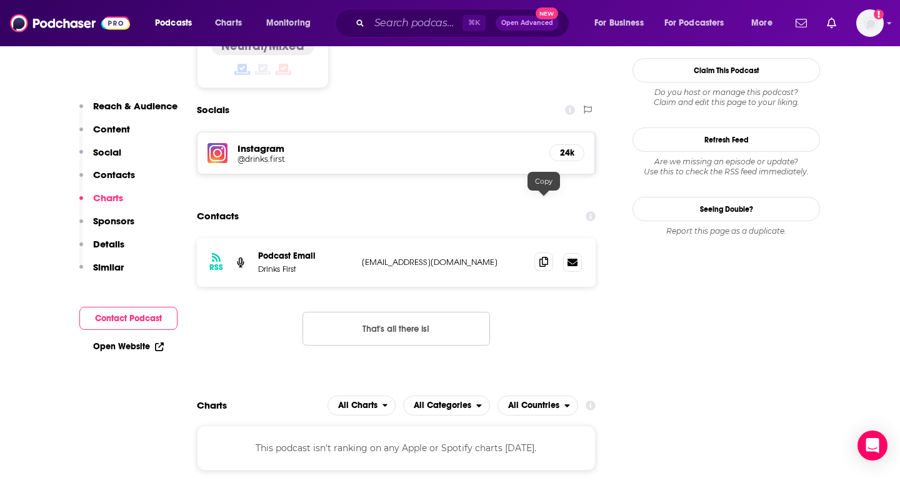
click at [540, 257] on icon at bounding box center [543, 262] width 9 height 10
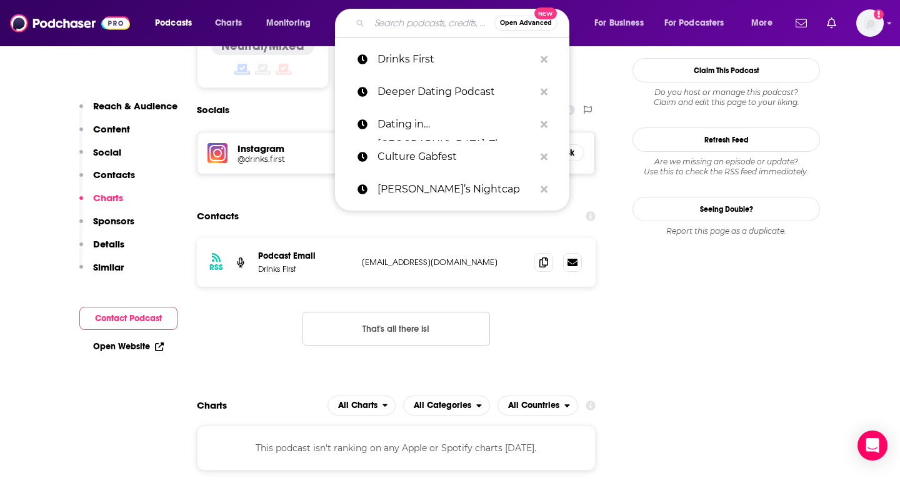
click at [397, 16] on input "Search podcasts, credits, & more..." at bounding box center [431, 23] width 125 height 20
paste input "Emotionally Available"
type input "Emotionally Available"
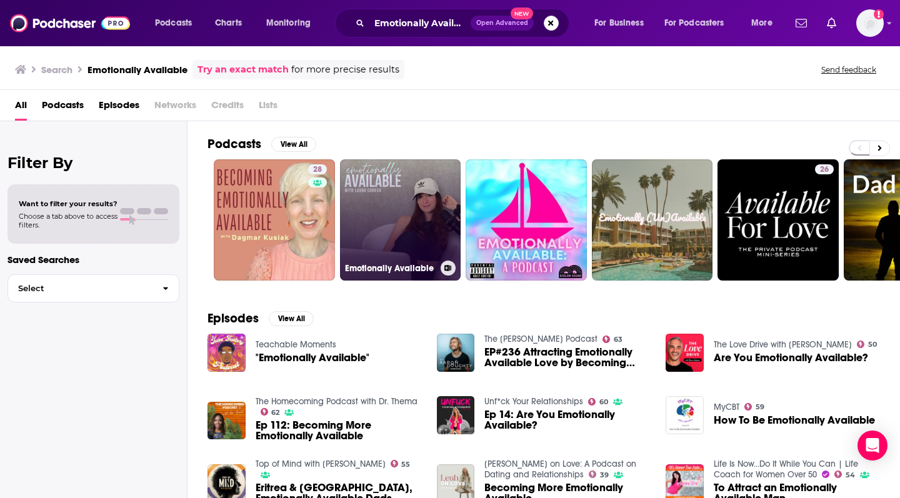
click at [412, 231] on link "Emotionally Available" at bounding box center [400, 219] width 121 height 121
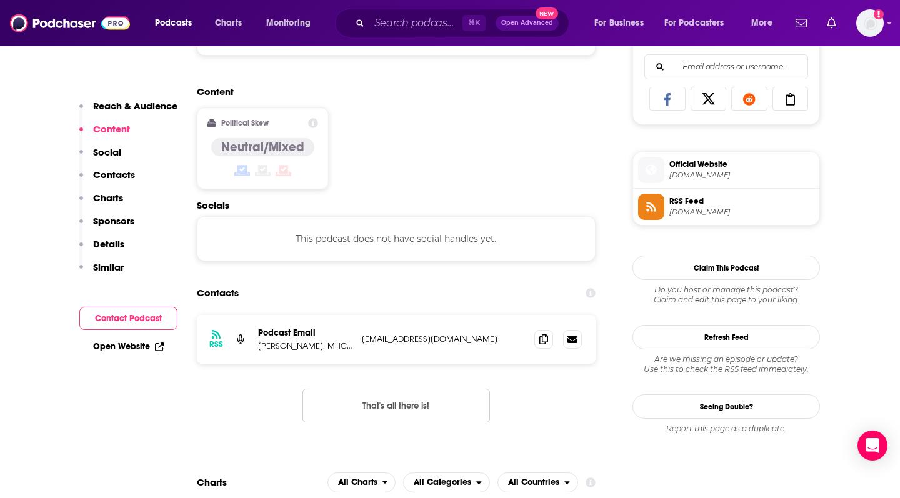
scroll to position [815, 0]
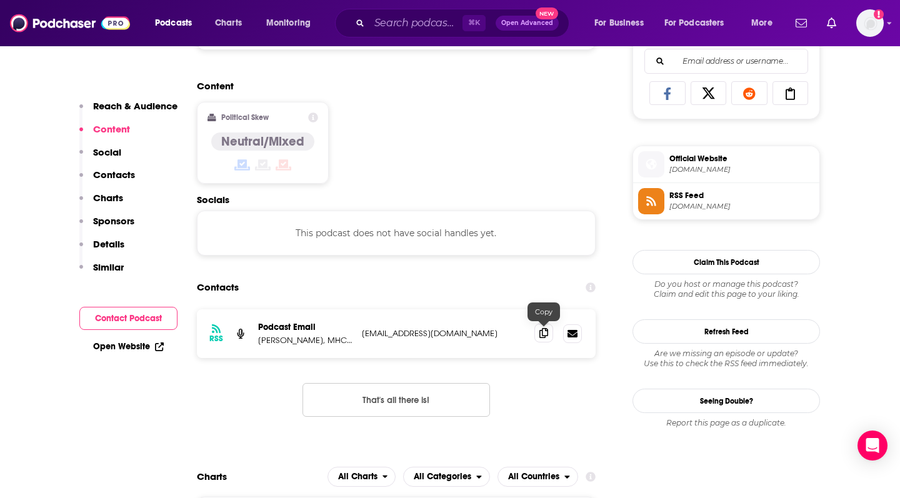
click at [548, 334] on span at bounding box center [543, 333] width 19 height 19
click at [419, 23] on input "Search podcasts, credits, & more..." at bounding box center [415, 23] width 93 height 20
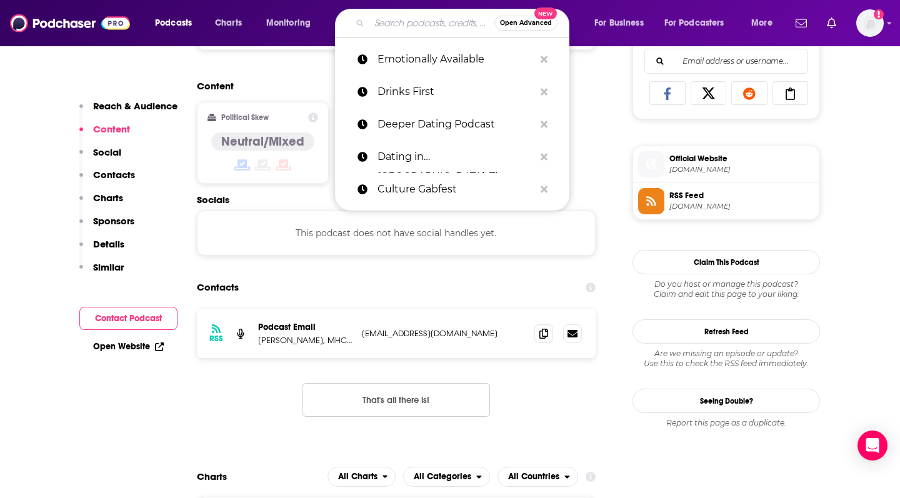
paste input "Extra Dirty"
type input "Extra Dirty"
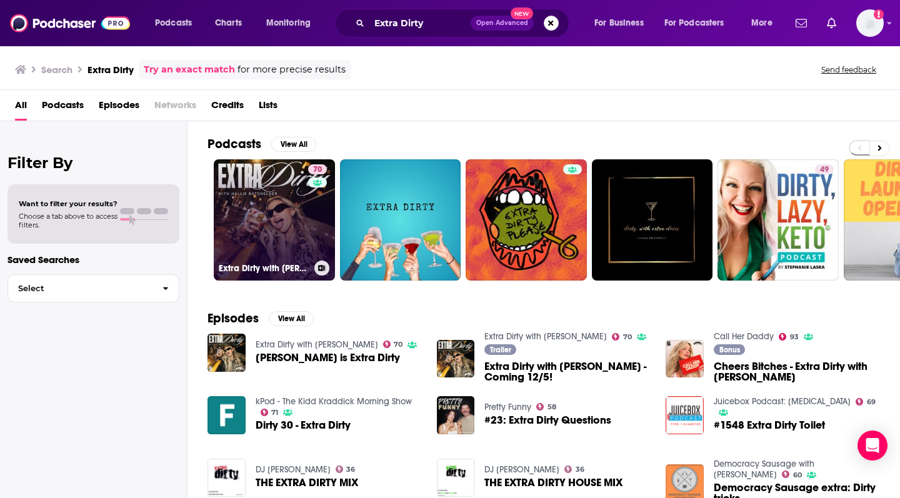
click at [292, 236] on link "70 Extra Dirty with [PERSON_NAME]" at bounding box center [274, 219] width 121 height 121
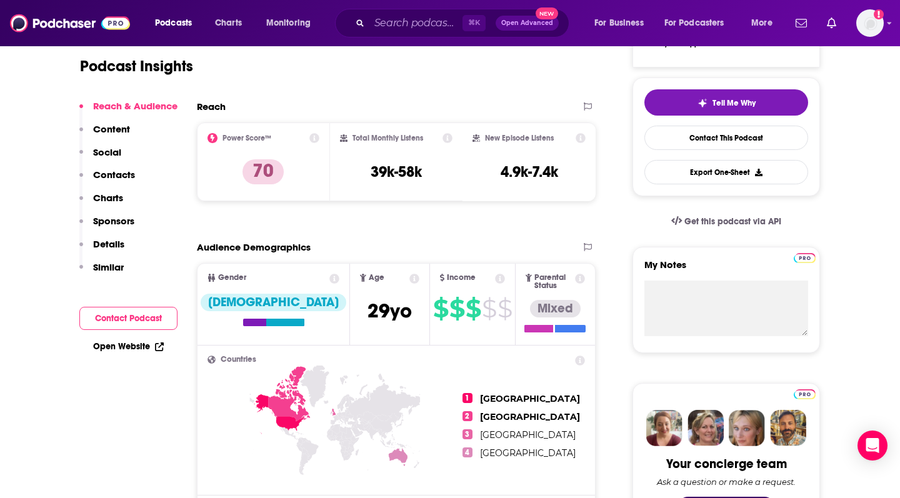
scroll to position [259, 0]
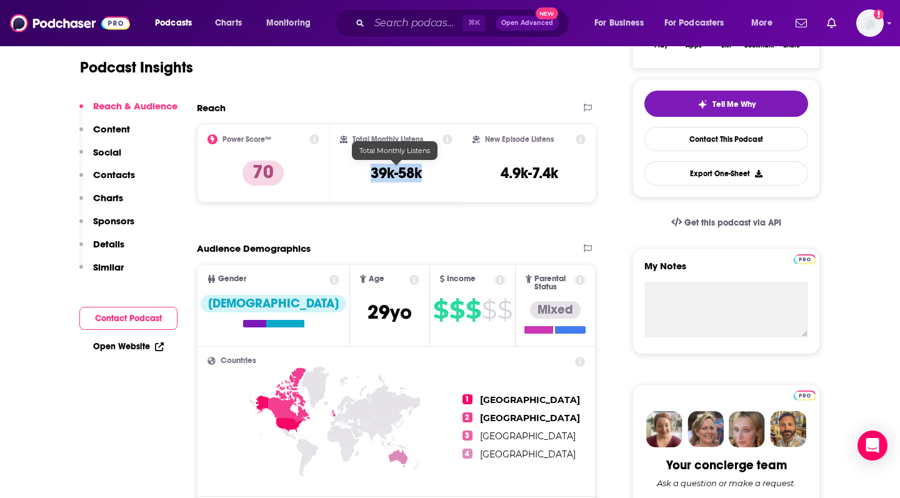
drag, startPoint x: 367, startPoint y: 172, endPoint x: 424, endPoint y: 172, distance: 57.5
click at [424, 172] on div "Total Monthly Listens 39k-58k" at bounding box center [396, 162] width 113 height 57
copy h3 "39k-58k"
drag, startPoint x: 498, startPoint y: 171, endPoint x: 570, endPoint y: 171, distance: 71.9
click at [570, 171] on div "New Episode Listens 4.9k-7.4k" at bounding box center [528, 162] width 113 height 57
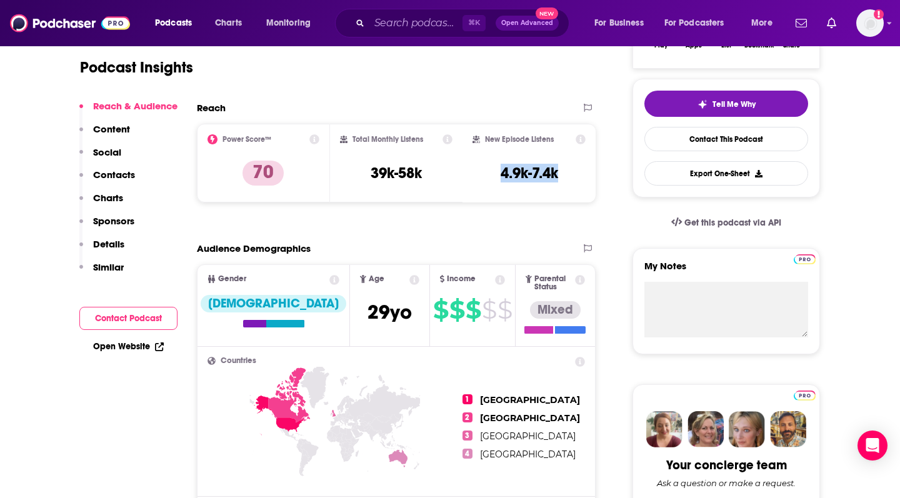
copy h3 "4.9k-7.4k"
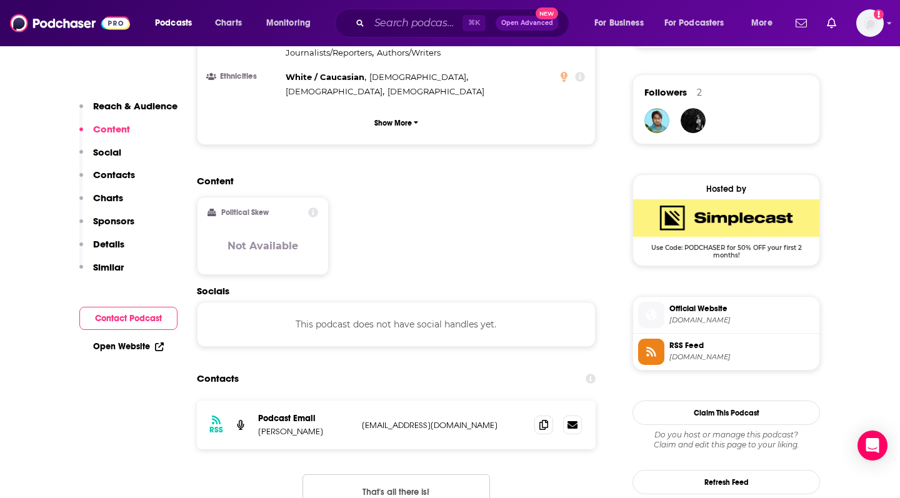
scroll to position [888, 0]
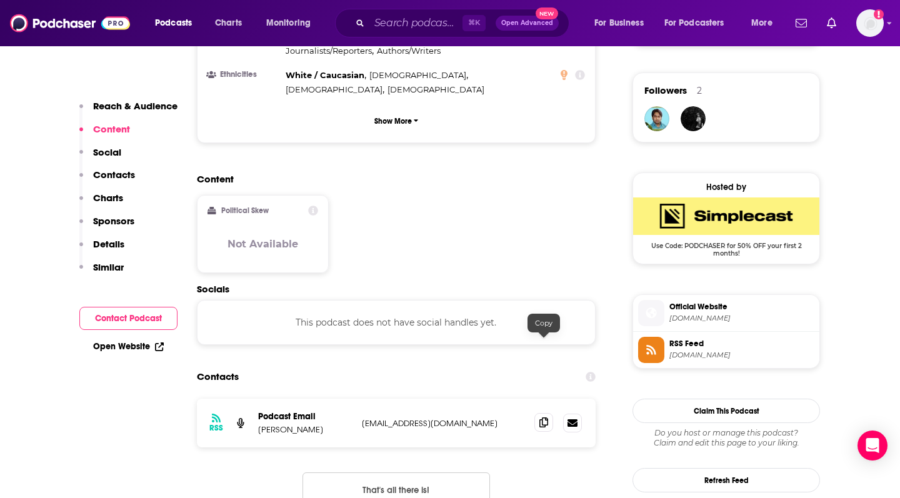
click at [544, 417] on icon at bounding box center [543, 422] width 9 height 10
click at [391, 22] on input "Search podcasts, credits, & more..." at bounding box center [415, 23] width 93 height 20
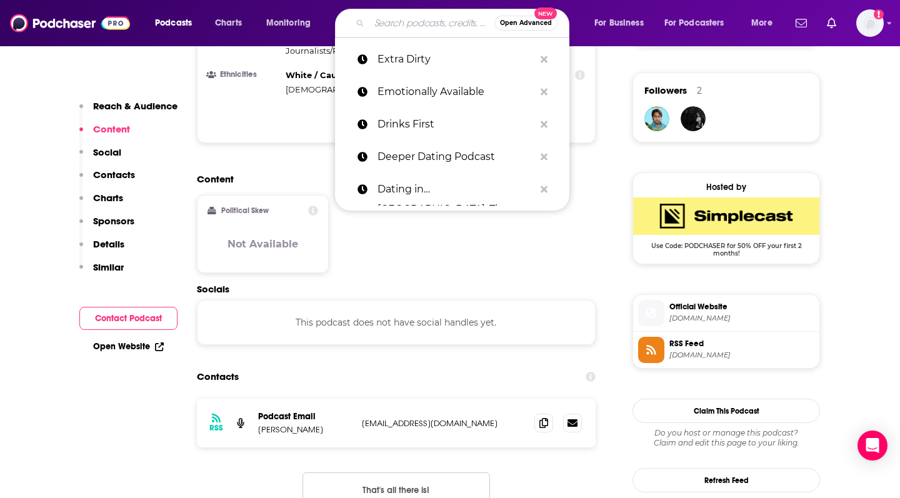
paste input "Finding Mr. Height"
type input "Finding Mr. Height"
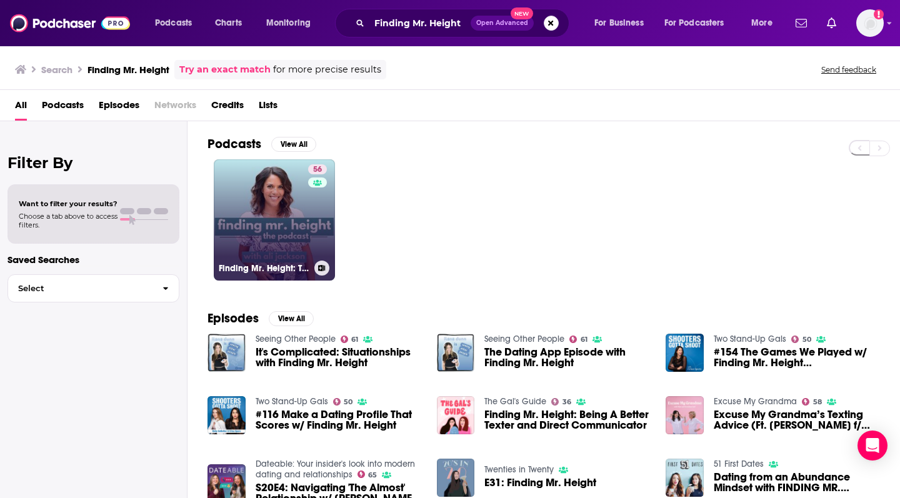
click at [281, 243] on link "56 Finding Mr. Height: The Podcast" at bounding box center [274, 219] width 121 height 121
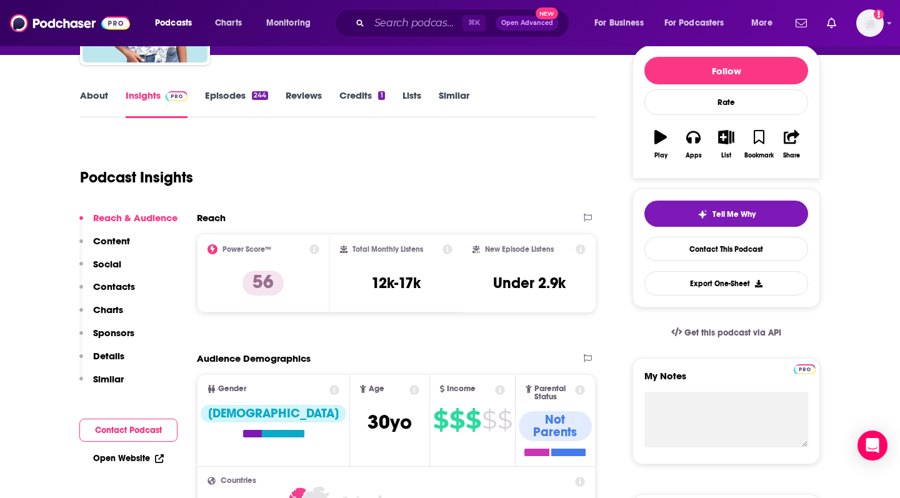
scroll to position [149, 0]
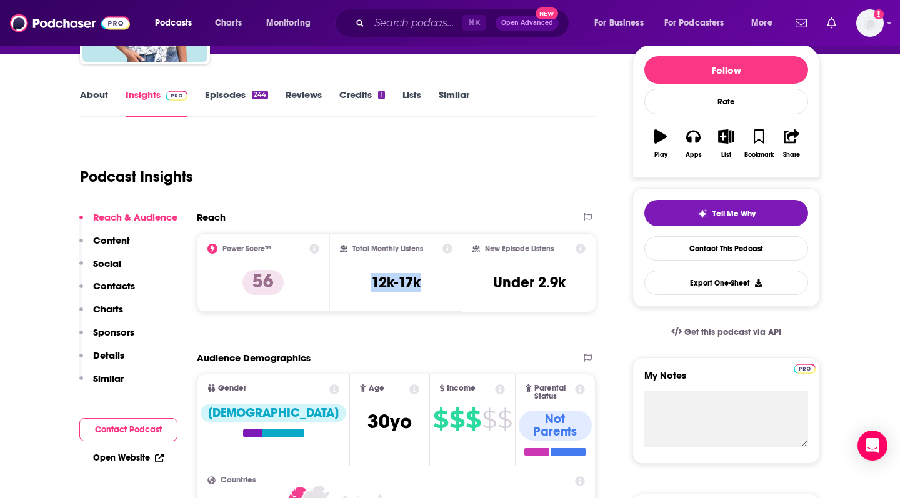
drag, startPoint x: 366, startPoint y: 282, endPoint x: 435, endPoint y: 282, distance: 69.4
click at [435, 282] on div "Total Monthly Listens 12k-17k" at bounding box center [396, 272] width 113 height 57
drag, startPoint x: 485, startPoint y: 280, endPoint x: 580, endPoint y: 284, distance: 95.7
click at [580, 284] on div "New Episode Listens Under 2.9k" at bounding box center [528, 272] width 113 height 57
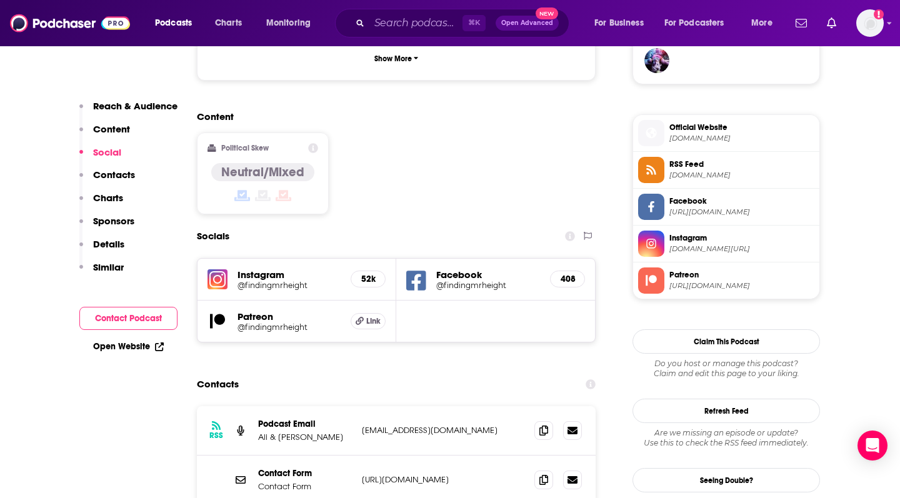
scroll to position [949, 0]
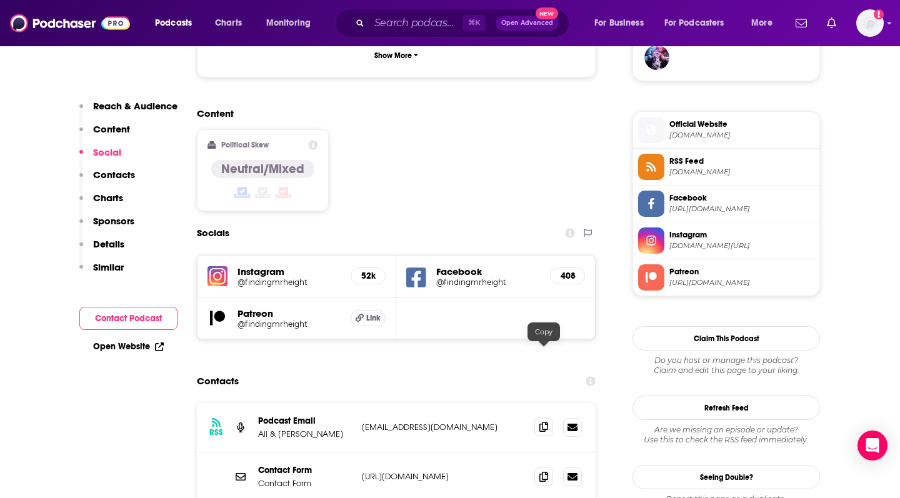
click at [547, 422] on icon at bounding box center [543, 427] width 9 height 10
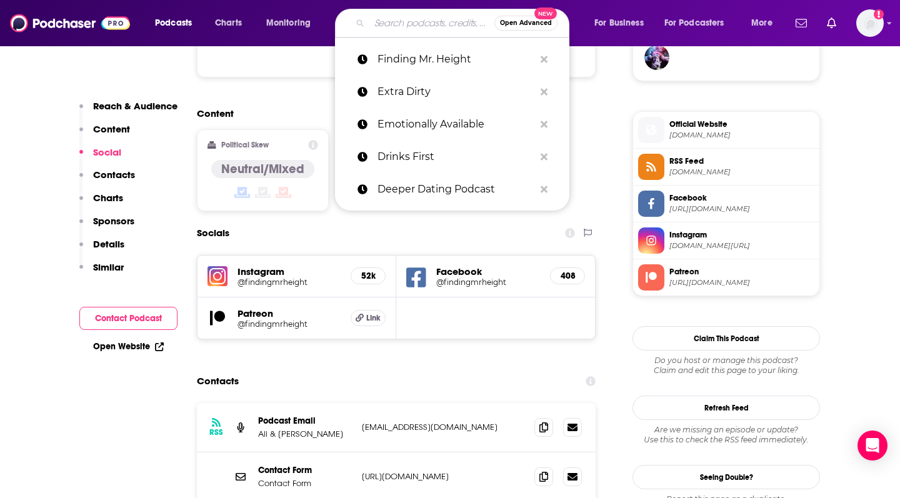
click at [413, 22] on input "Search podcasts, credits, & more..." at bounding box center [431, 23] width 125 height 20
paste input "Fullcourt on Flatbush"
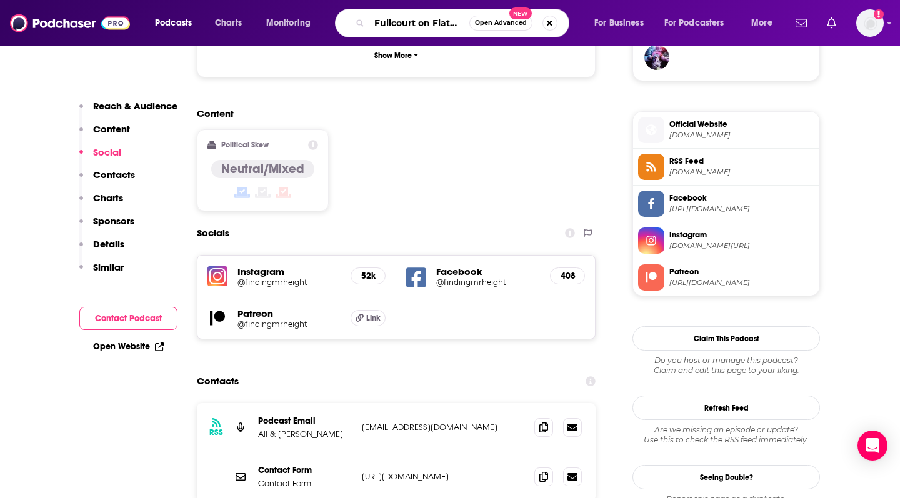
type input "Fullcourt on Flatbush"
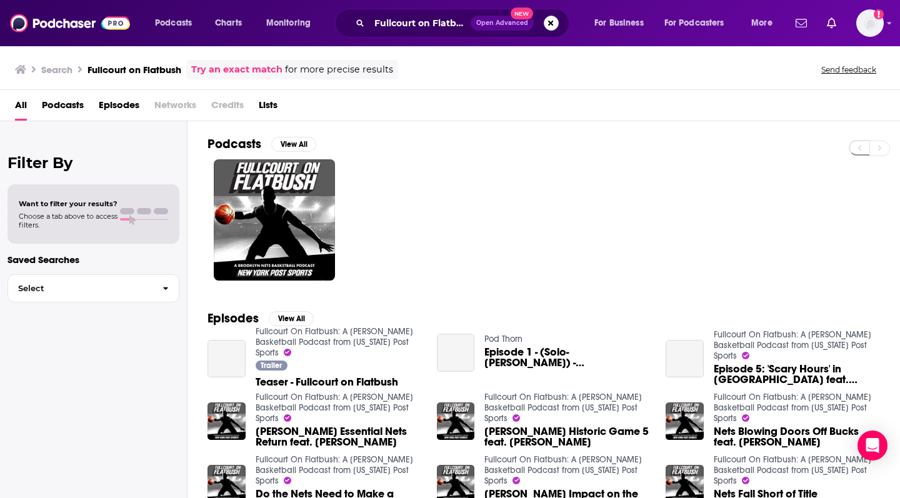
scroll to position [34, 0]
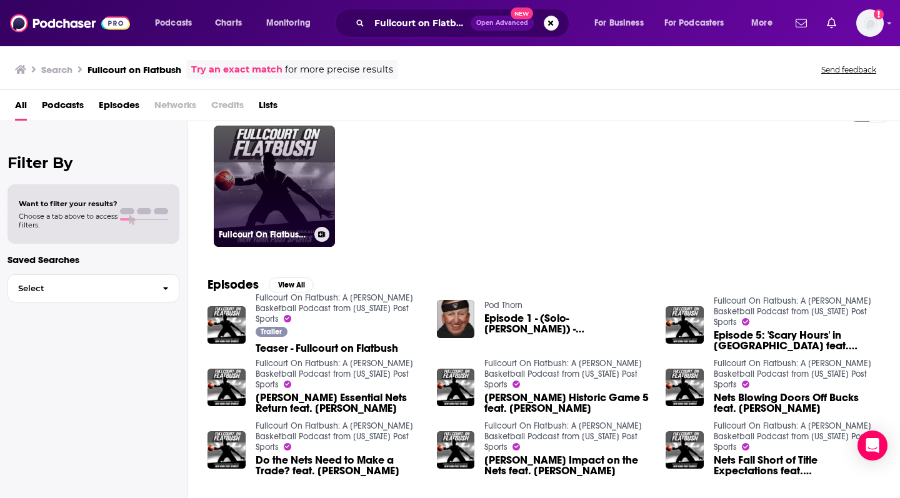
click at [277, 173] on link "Fullcourt On Flatbush: A [PERSON_NAME] Basketball Podcast from [US_STATE] Post …" at bounding box center [274, 186] width 121 height 121
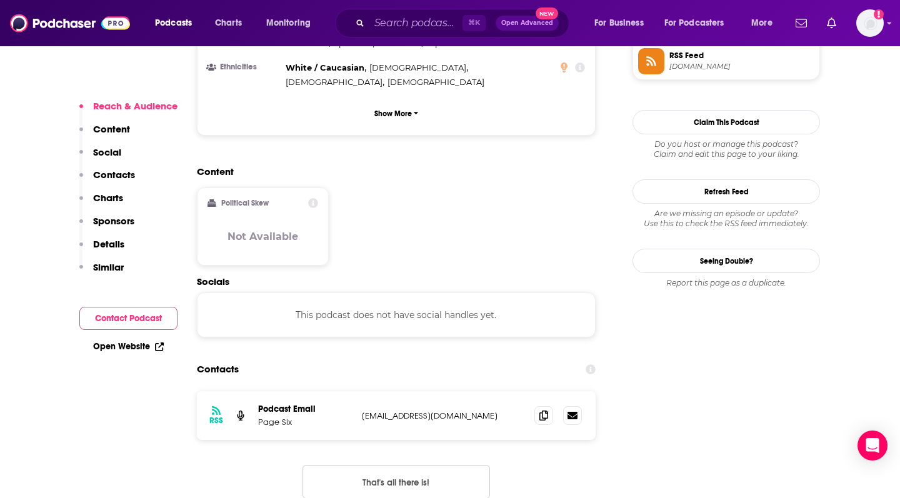
scroll to position [954, 0]
click at [542, 411] on icon at bounding box center [543, 416] width 9 height 10
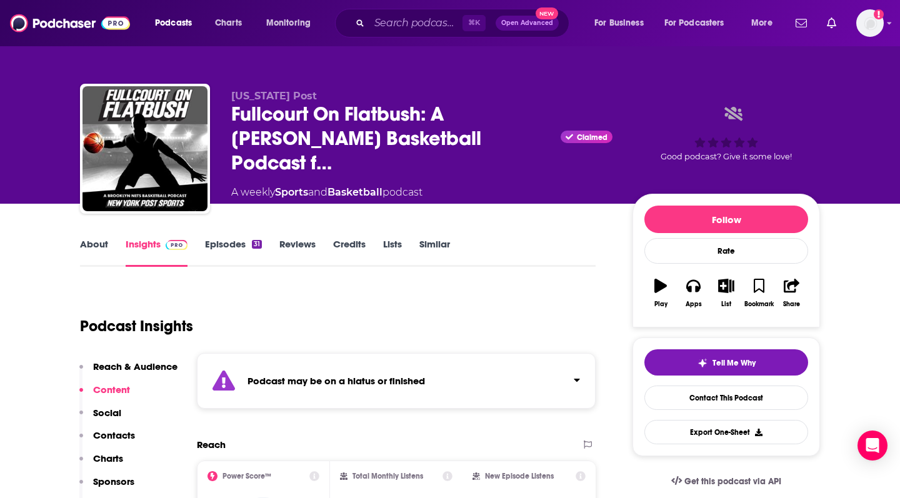
scroll to position [0, 0]
click at [392, 29] on input "Search podcasts, credits, & more..." at bounding box center [415, 23] width 93 height 20
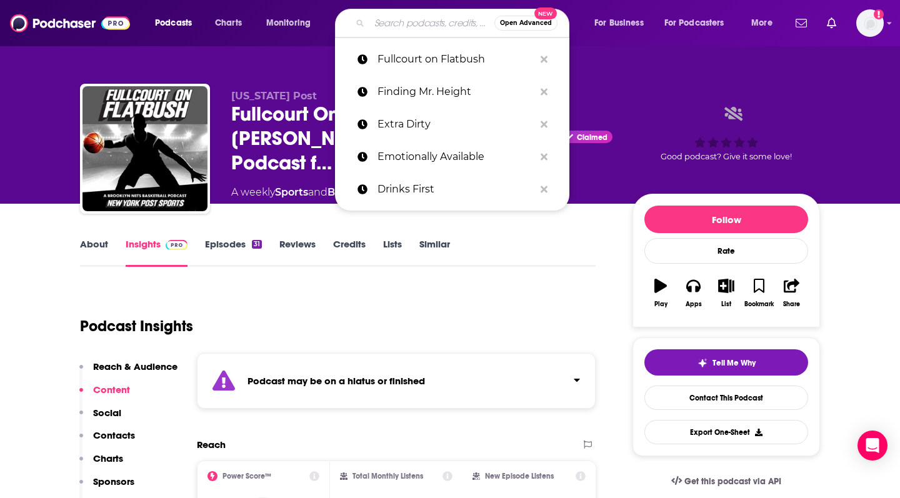
paste input "Girls Gotta Eat"
type input "Girls Gotta Eat"
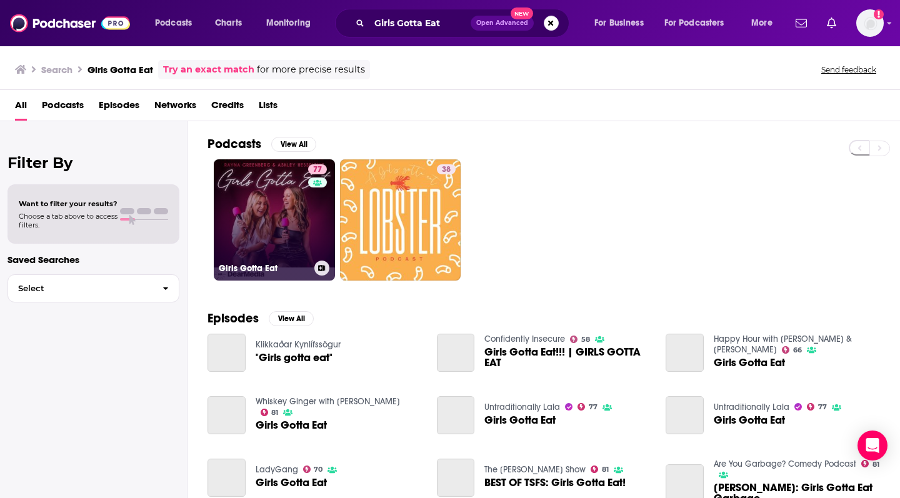
click at [286, 252] on link "77 Girls Gotta Eat" at bounding box center [274, 219] width 121 height 121
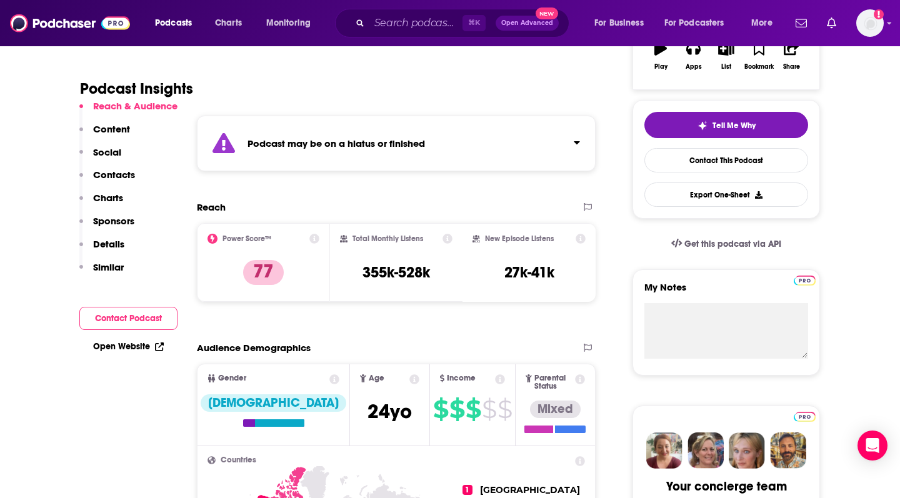
scroll to position [238, 0]
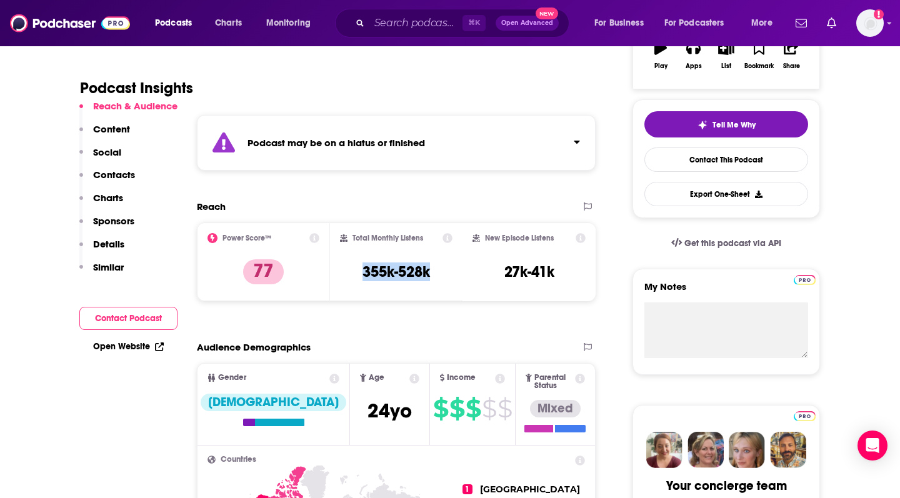
drag, startPoint x: 354, startPoint y: 271, endPoint x: 431, endPoint y: 274, distance: 76.3
click at [431, 274] on div "Total Monthly Listens 355k-528k" at bounding box center [396, 261] width 113 height 57
drag, startPoint x: 498, startPoint y: 269, endPoint x: 568, endPoint y: 269, distance: 70.0
click at [568, 269] on div "New Episode Listens 27k-41k" at bounding box center [528, 261] width 113 height 57
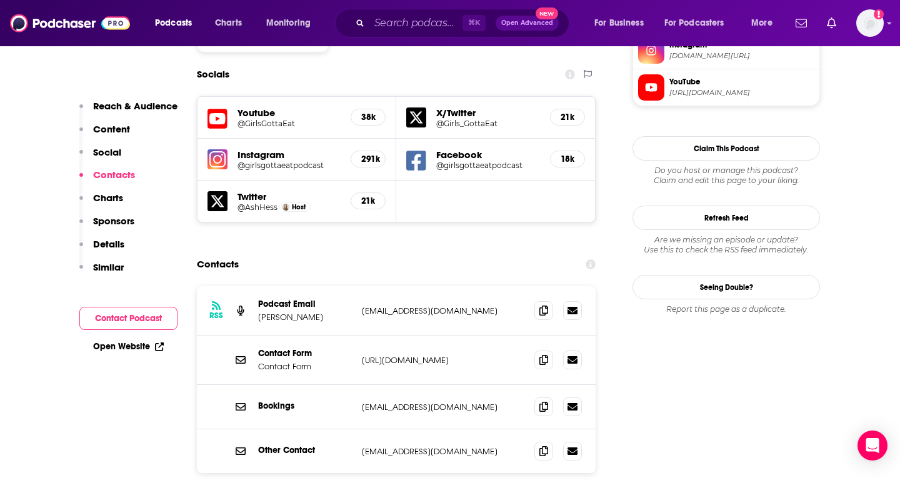
scroll to position [1182, 0]
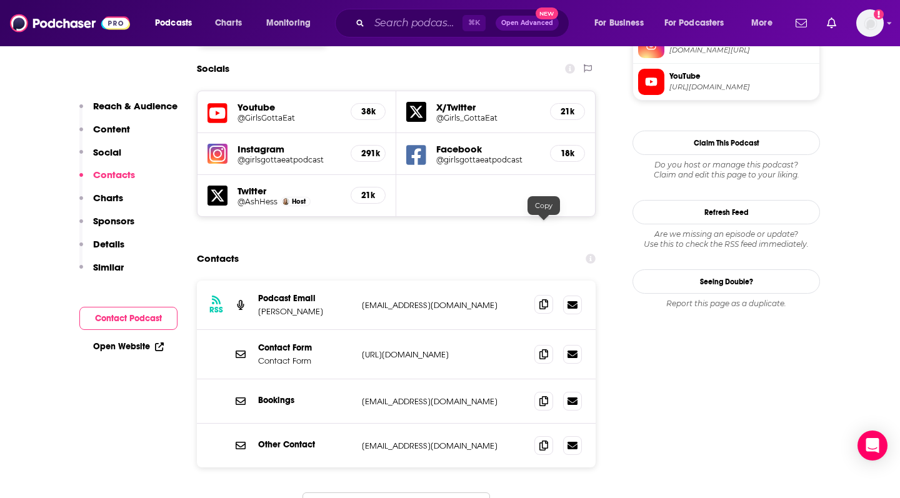
click at [542, 299] on icon at bounding box center [543, 304] width 9 height 10
click at [545, 396] on icon at bounding box center [543, 401] width 9 height 10
click at [540, 440] on icon at bounding box center [543, 445] width 9 height 10
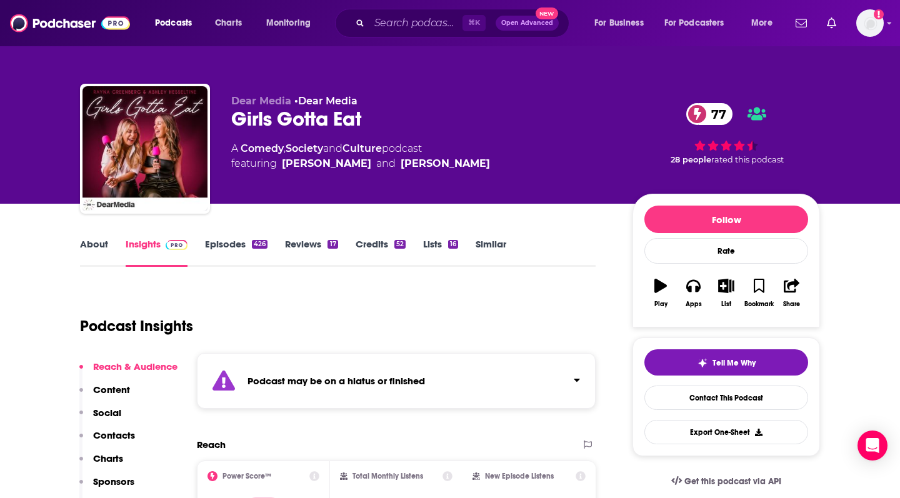
scroll to position [0, 0]
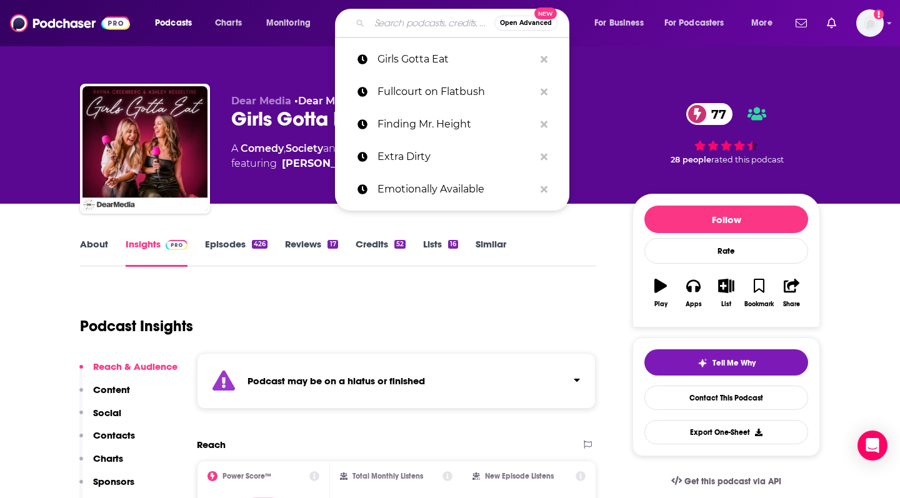
click at [389, 22] on input "Search podcasts, credits, & more..." at bounding box center [431, 23] width 125 height 20
paste input "Gossipnista"
type input "Gossipnista"
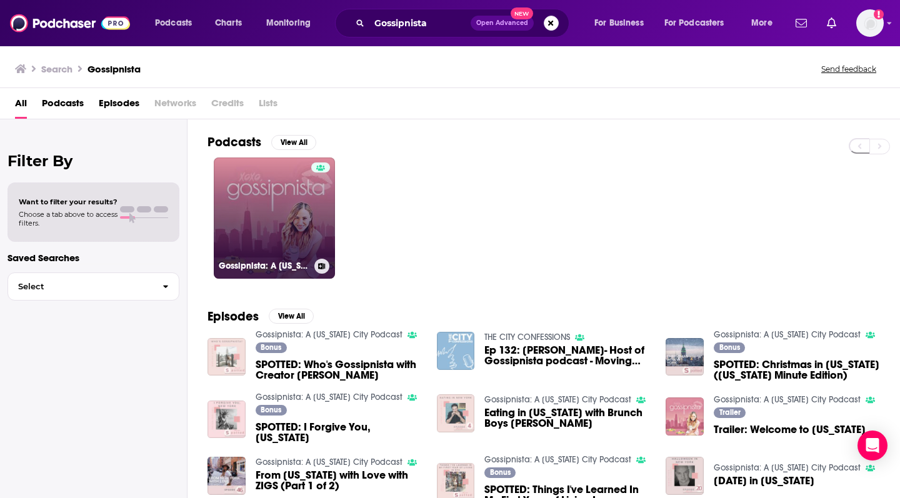
click at [295, 211] on link "Gossipnista: A [US_STATE] City Podcast" at bounding box center [274, 217] width 121 height 121
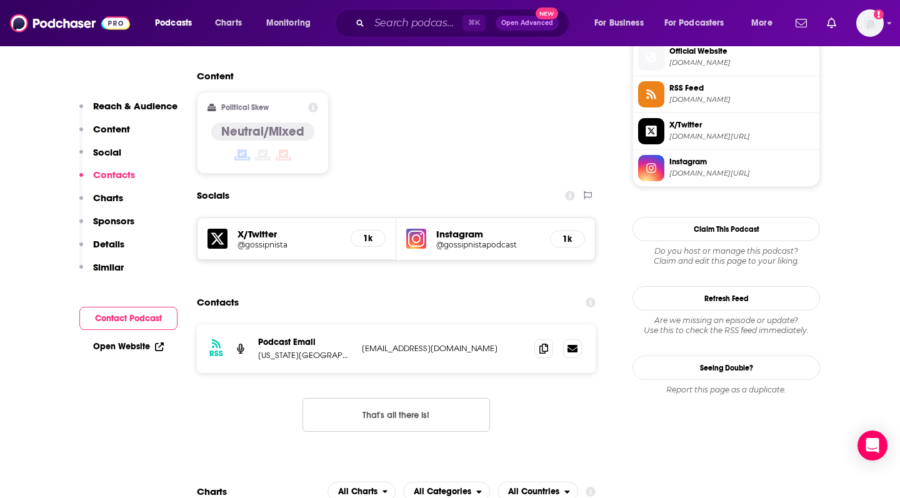
scroll to position [1068, 0]
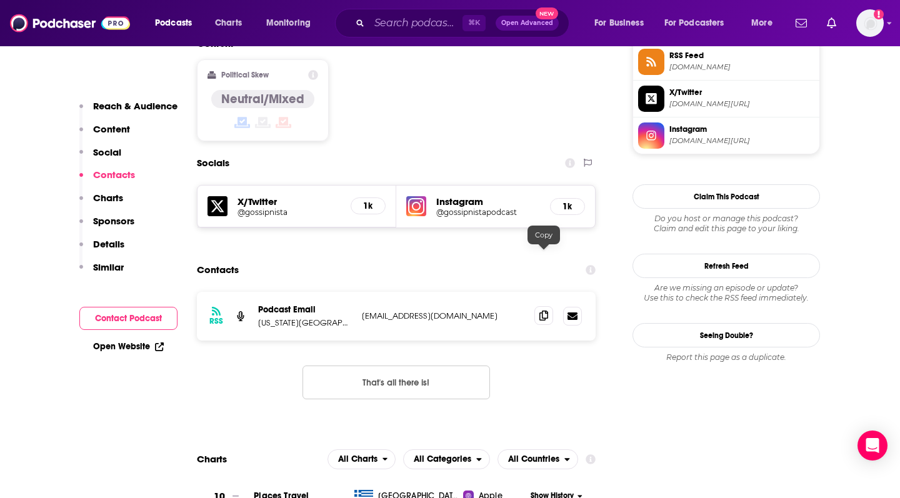
click at [545, 311] on icon at bounding box center [543, 316] width 9 height 10
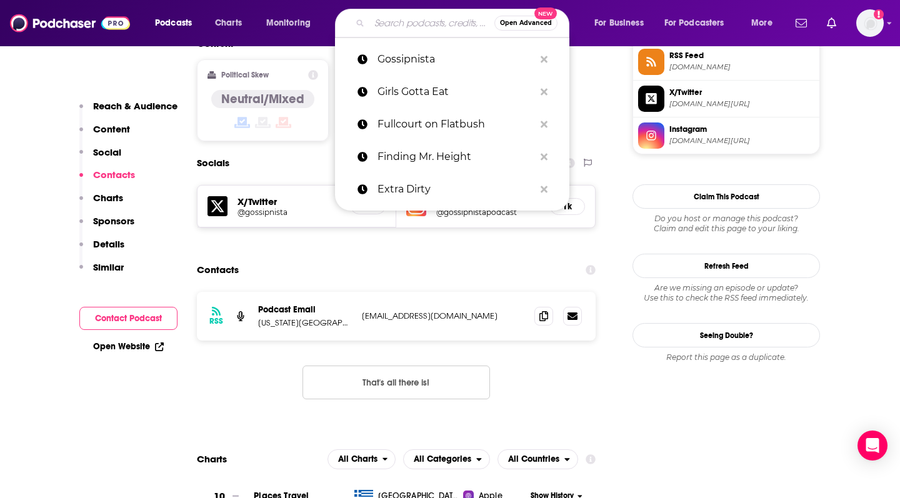
click at [397, 30] on input "Search podcasts, credits, & more..." at bounding box center [431, 23] width 125 height 20
paste input "Heart of Dating"
type input "Heart of Dating"
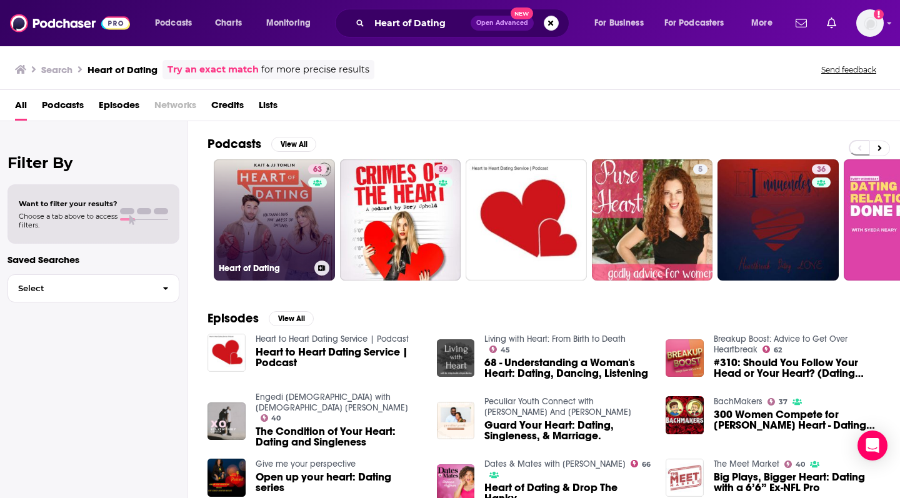
click at [282, 203] on link "63 Heart of Dating" at bounding box center [274, 219] width 121 height 121
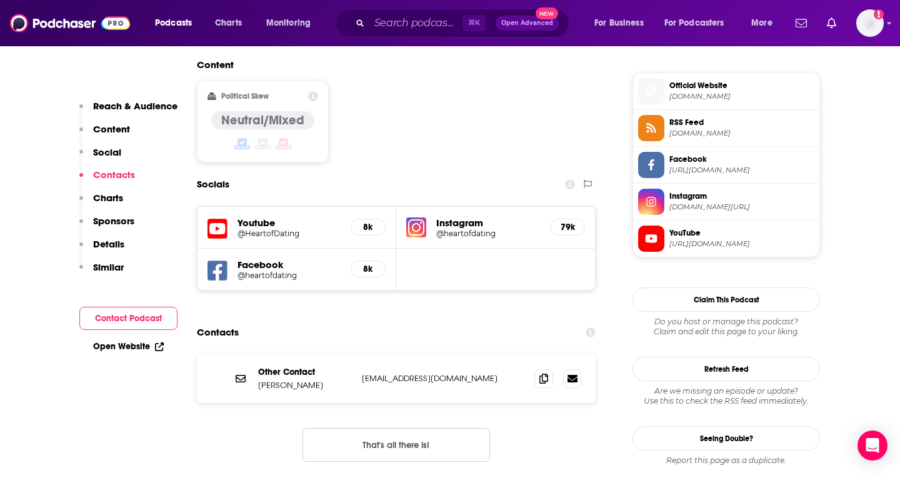
scroll to position [987, 0]
click at [539, 369] on span at bounding box center [543, 378] width 19 height 19
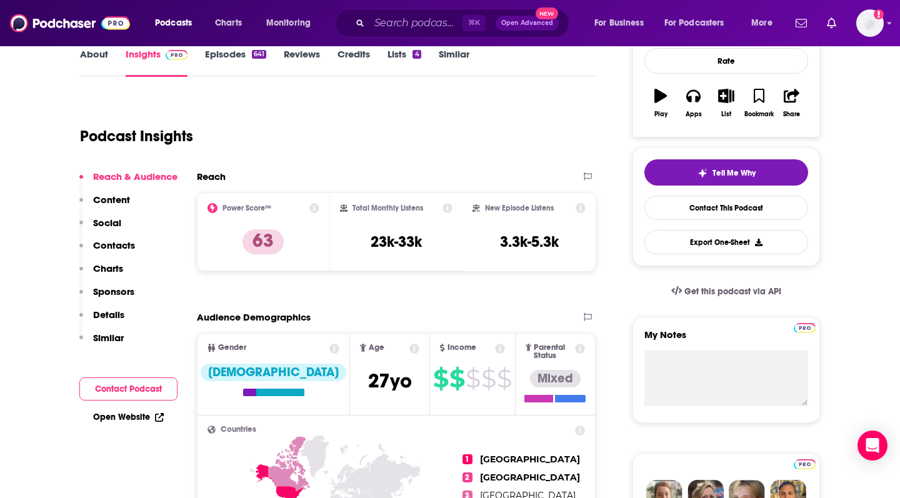
scroll to position [161, 0]
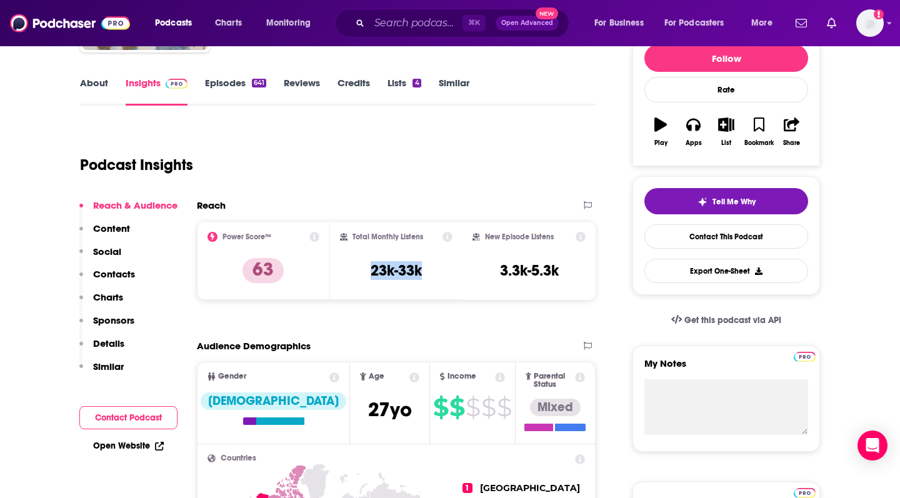
drag, startPoint x: 364, startPoint y: 272, endPoint x: 431, endPoint y: 272, distance: 66.9
click at [431, 272] on div "Total Monthly Listens 23k-33k" at bounding box center [396, 260] width 113 height 57
drag, startPoint x: 492, startPoint y: 271, endPoint x: 571, endPoint y: 274, distance: 79.4
click at [571, 274] on div "New Episode Listens 3.3k-5.3k" at bounding box center [528, 260] width 113 height 57
click at [407, 24] on input "Search podcasts, credits, & more..." at bounding box center [415, 23] width 93 height 20
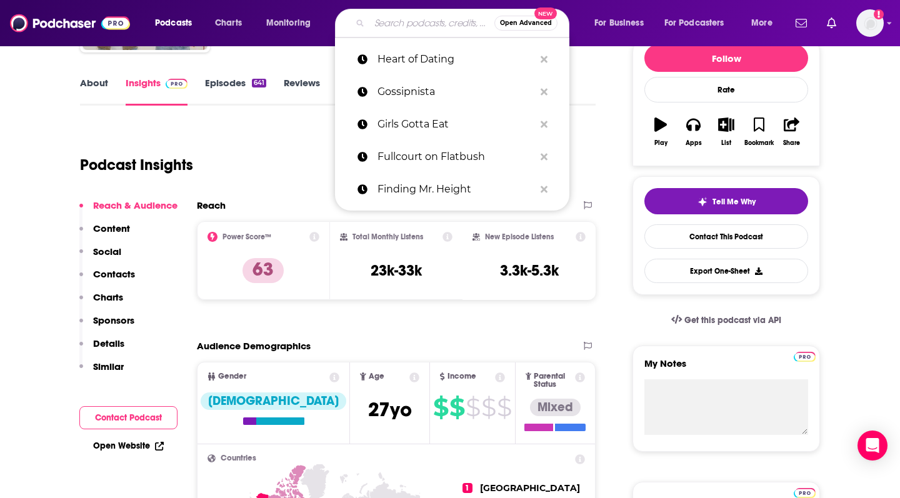
paste input "I Hate Your BF"
type input "I Hate Your BF"
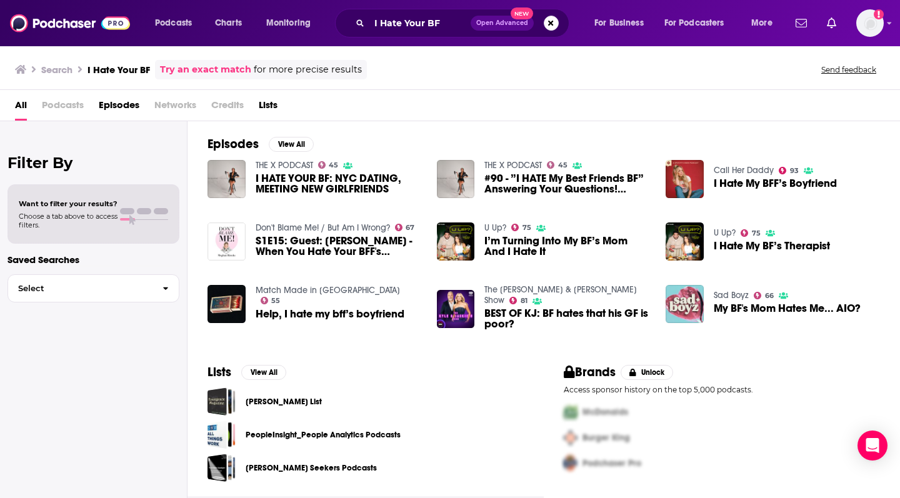
click at [64, 99] on span "Podcasts" at bounding box center [63, 108] width 42 height 26
click at [66, 109] on span "Podcasts" at bounding box center [63, 108] width 42 height 26
click at [117, 68] on h3 "I Hate Your BF" at bounding box center [118, 70] width 62 height 12
click at [61, 66] on h3 "Search" at bounding box center [56, 70] width 31 height 12
click at [58, 18] on img at bounding box center [70, 23] width 120 height 24
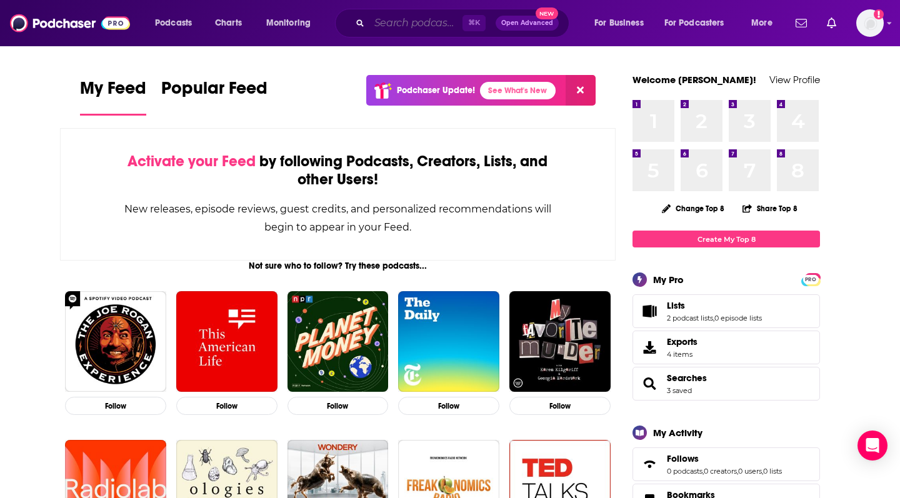
click at [377, 22] on input "Search podcasts, credits, & more..." at bounding box center [415, 23] width 93 height 20
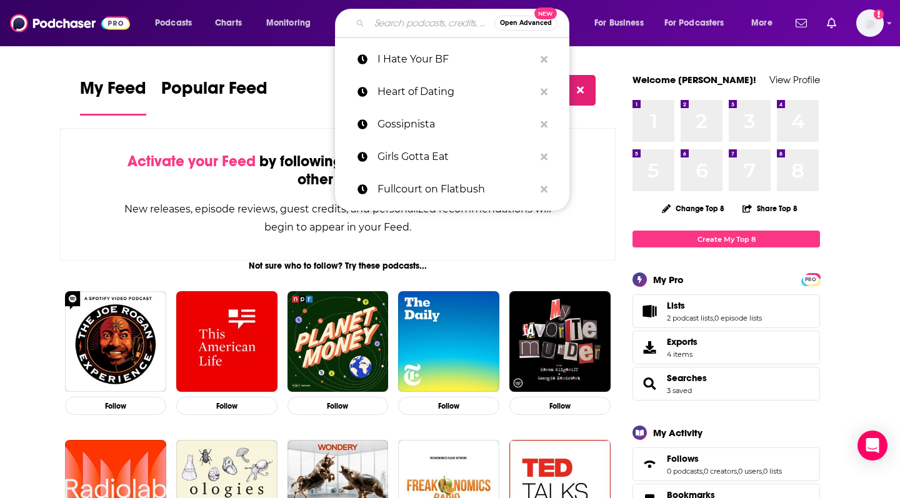
paste input "I Hate Your BF"
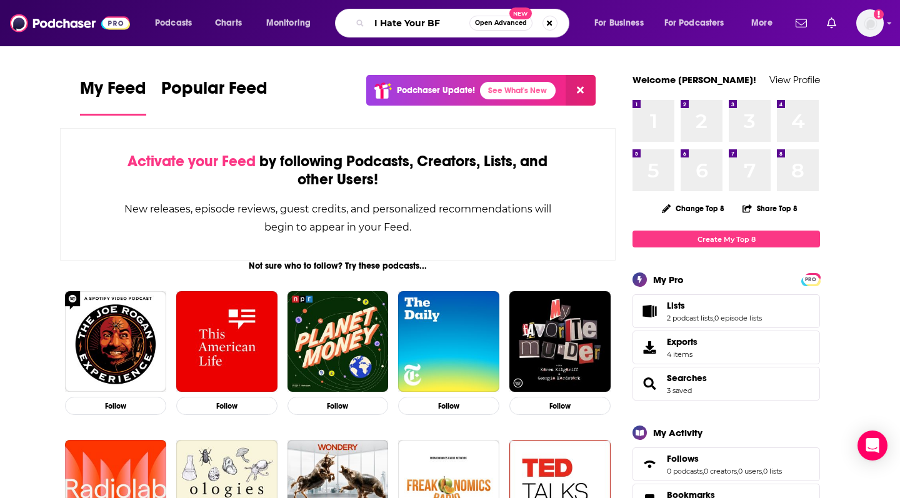
type input "I Hate Your BF"
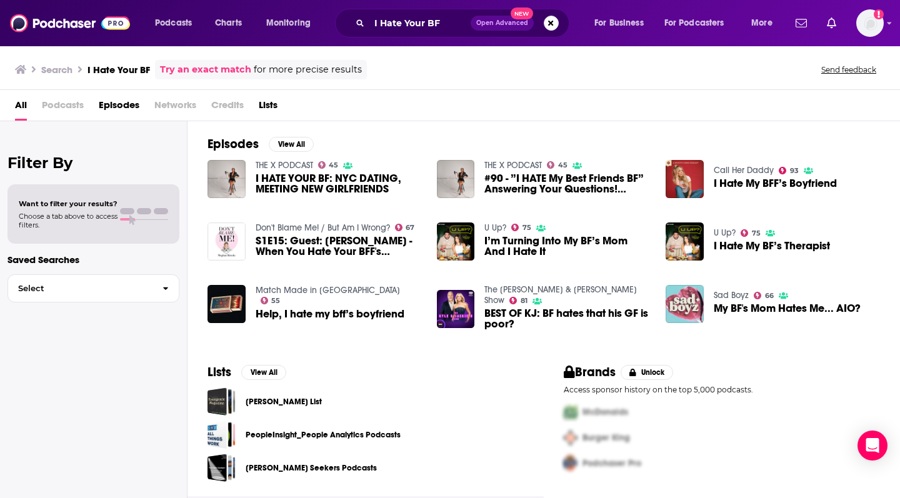
click at [286, 181] on span "I HATE YOUR BF: NYC DATING, MEETING NEW GIRLFRIENDS" at bounding box center [339, 183] width 166 height 21
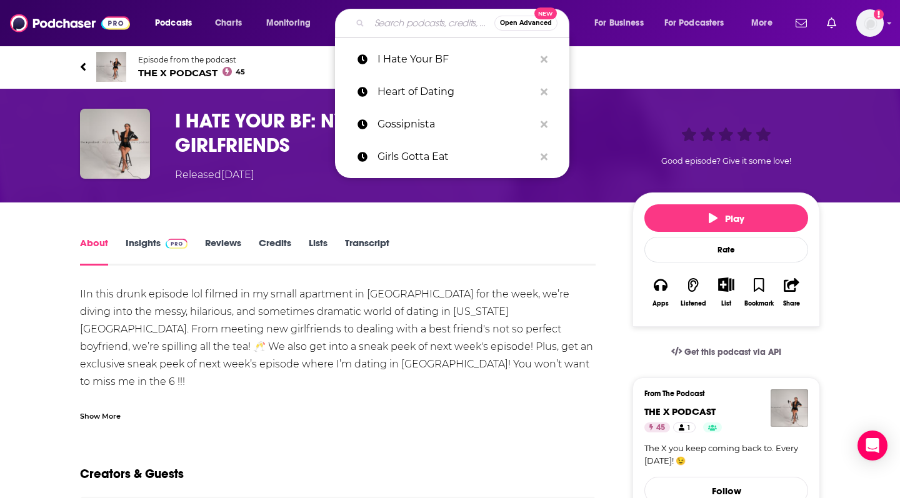
click at [392, 30] on input "Search podcasts, credits, & more..." at bounding box center [431, 23] width 125 height 20
paste input "[PERSON_NAME] and The Girl"
type input "[PERSON_NAME] and The Girl"
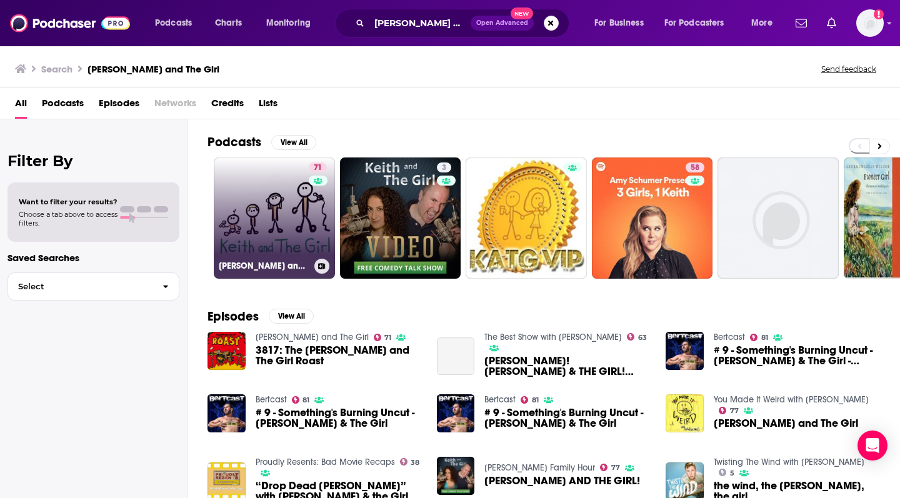
click at [274, 246] on link "71 [PERSON_NAME] and The Girl" at bounding box center [274, 217] width 121 height 121
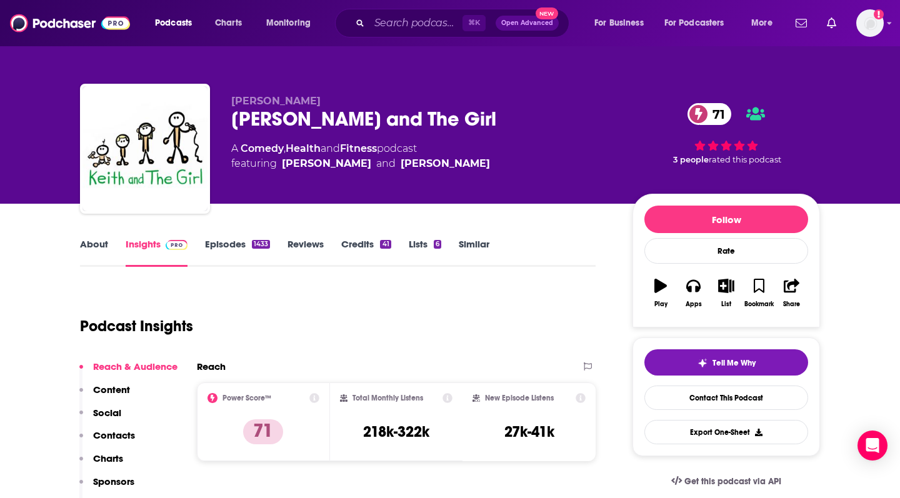
scroll to position [134, 0]
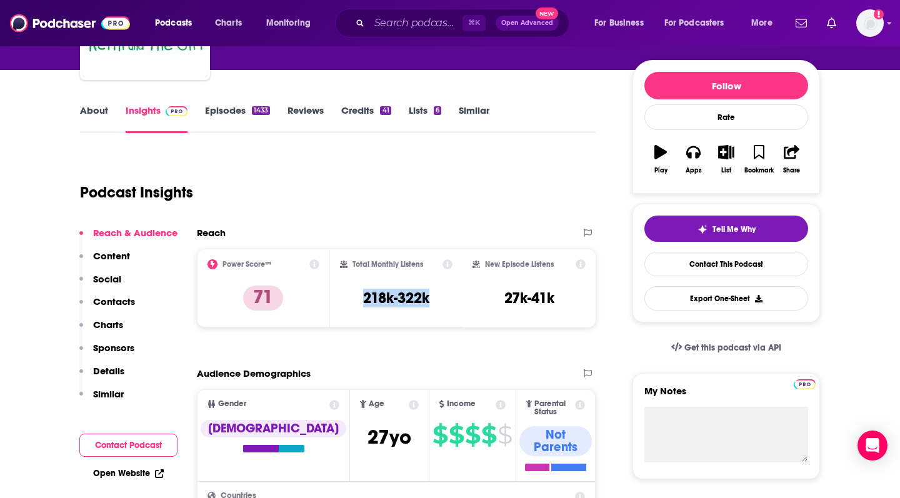
drag, startPoint x: 356, startPoint y: 298, endPoint x: 441, endPoint y: 298, distance: 85.0
click at [441, 298] on div "Total Monthly Listens 218k-322k" at bounding box center [396, 287] width 113 height 57
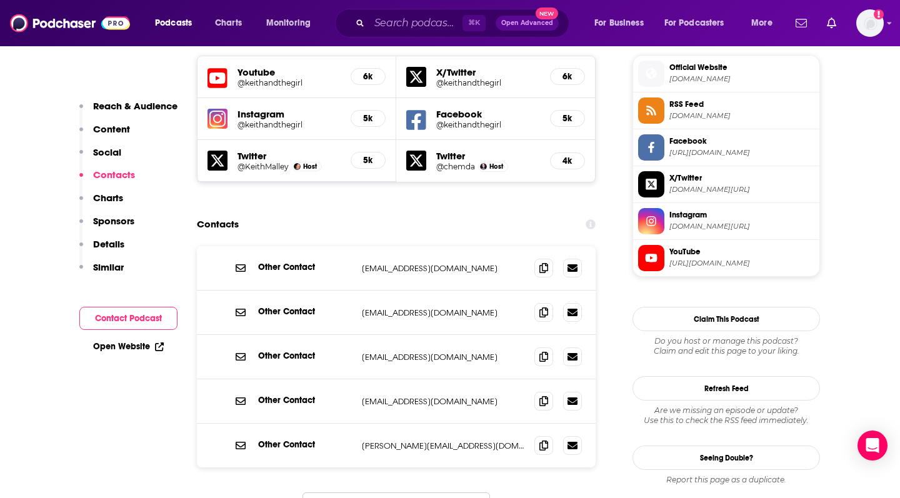
scroll to position [1136, 0]
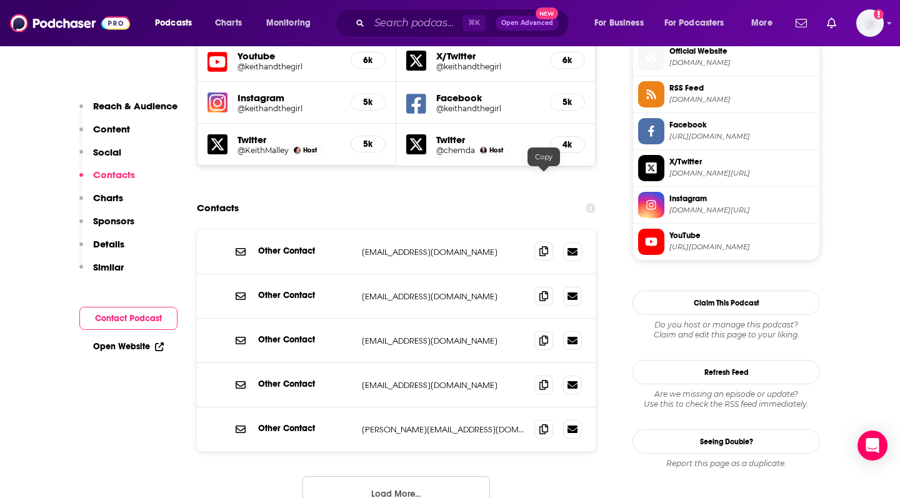
click at [547, 246] on icon at bounding box center [543, 251] width 9 height 10
click at [545, 291] on icon at bounding box center [543, 296] width 9 height 10
click at [547, 379] on icon at bounding box center [543, 384] width 9 height 10
click at [545, 335] on icon at bounding box center [543, 340] width 9 height 10
click at [412, 476] on button "Load More..." at bounding box center [395, 493] width 187 height 34
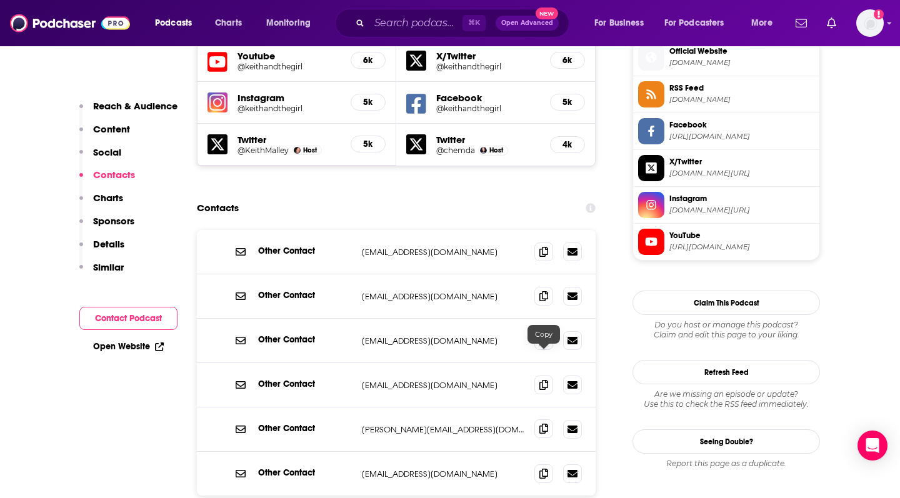
click at [546, 424] on icon at bounding box center [543, 429] width 9 height 10
click at [544, 468] on icon at bounding box center [543, 473] width 9 height 10
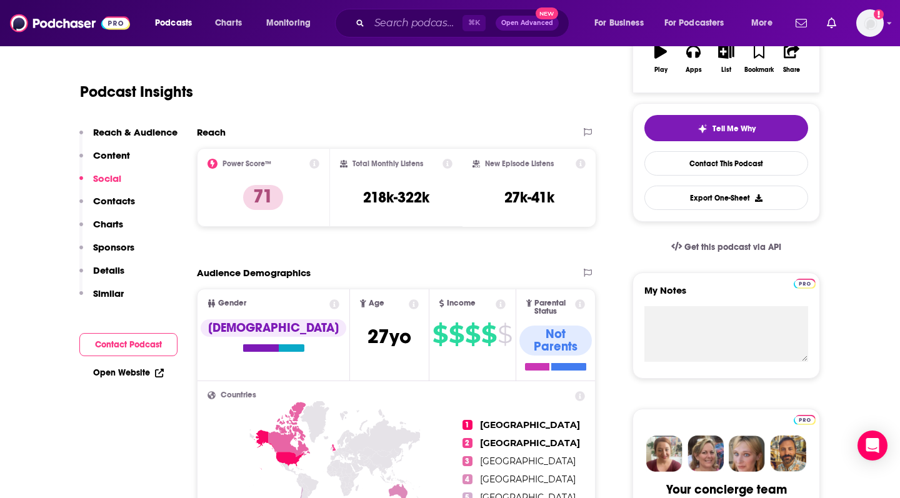
scroll to position [172, 0]
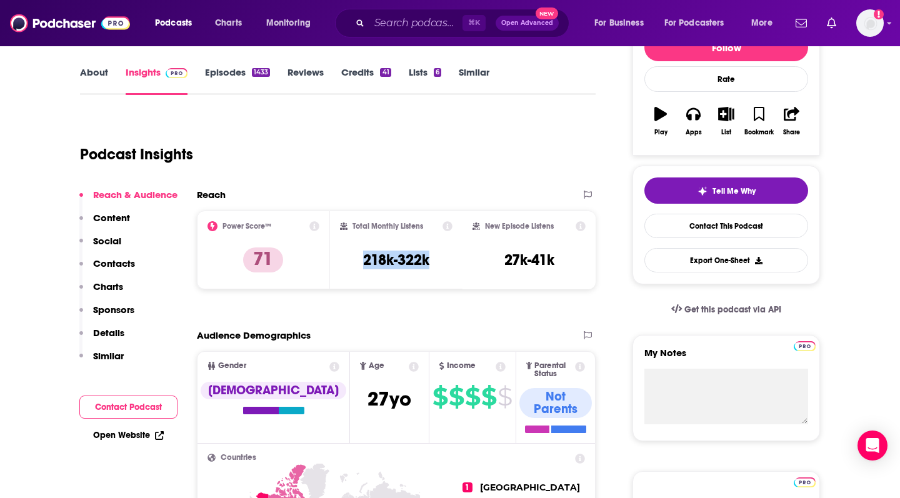
drag, startPoint x: 361, startPoint y: 259, endPoint x: 436, endPoint y: 260, distance: 75.6
click at [436, 260] on div "Total Monthly Listens 218k-322k" at bounding box center [396, 249] width 113 height 57
drag, startPoint x: 502, startPoint y: 259, endPoint x: 567, endPoint y: 261, distance: 65.0
click at [567, 261] on div "New Episode Listens 27k-41k" at bounding box center [528, 249] width 113 height 57
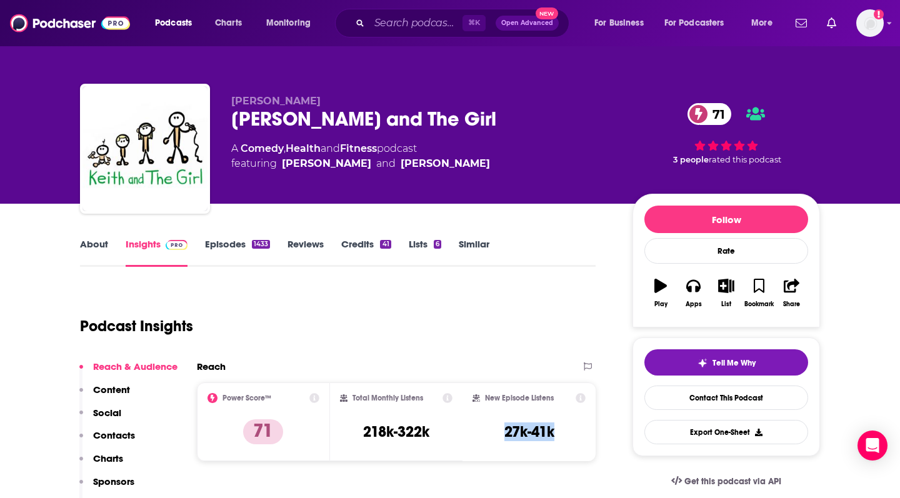
scroll to position [0, 0]
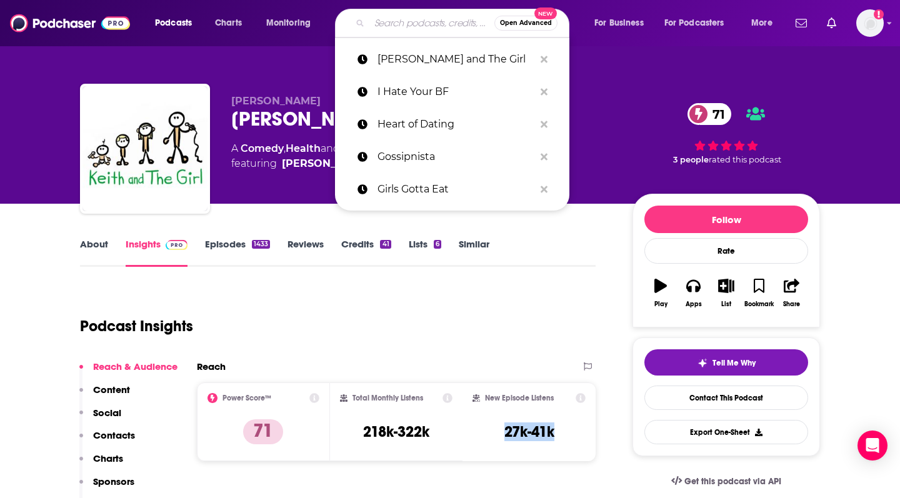
click at [416, 24] on input "Search podcasts, credits, & more..." at bounding box center [431, 23] width 125 height 20
paste input "Love in the City"
type input "Love in the City"
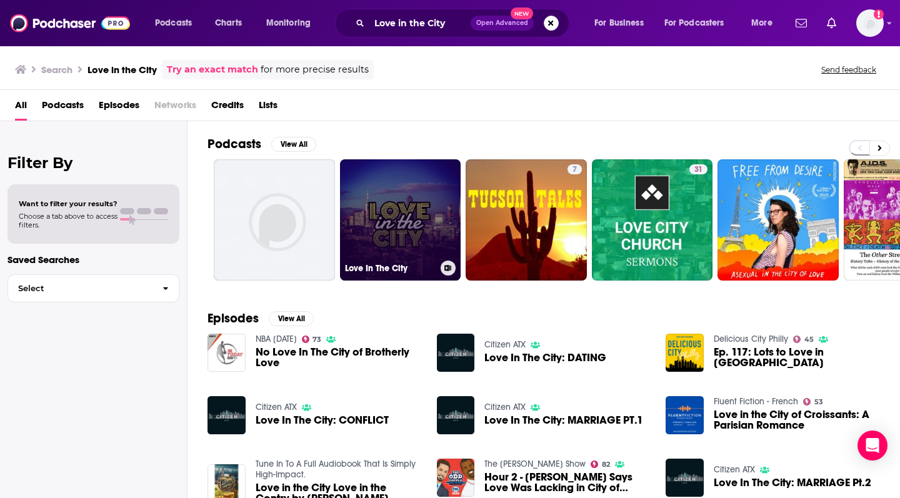
click at [403, 222] on link "Love In The City" at bounding box center [400, 219] width 121 height 121
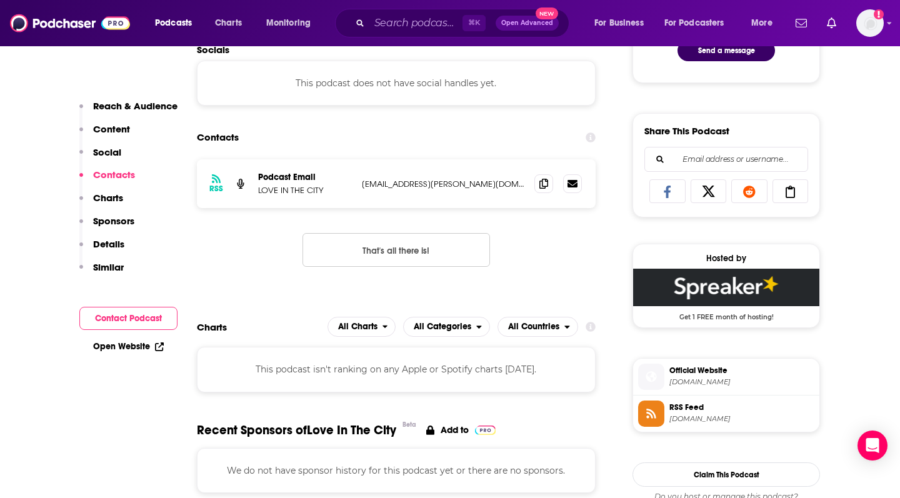
scroll to position [725, 0]
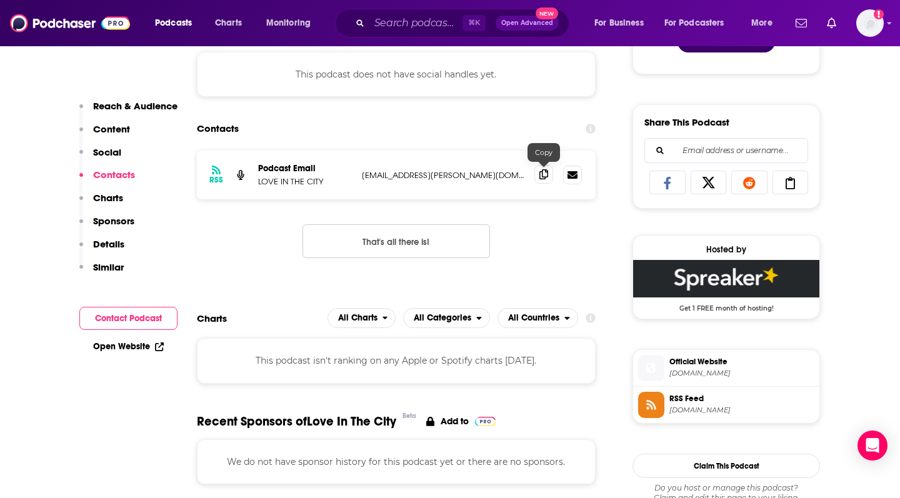
click at [540, 172] on icon at bounding box center [543, 174] width 9 height 10
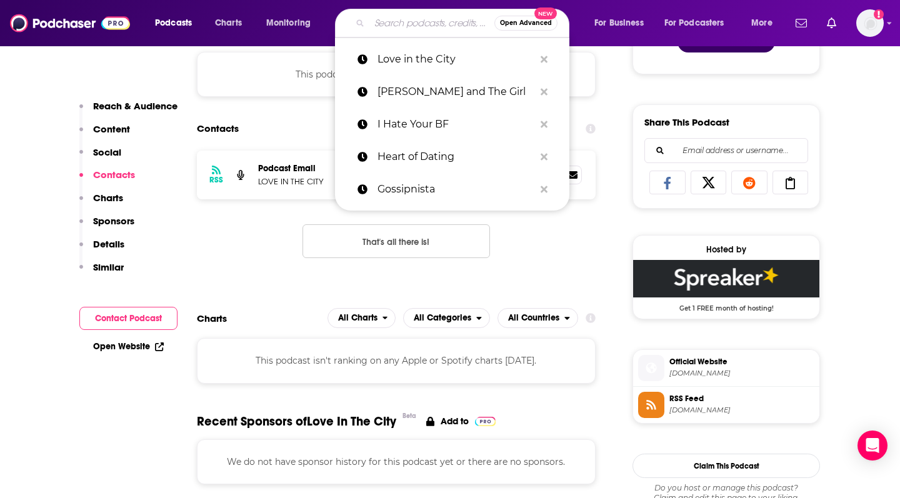
click at [409, 19] on input "Search podcasts, credits, & more..." at bounding box center [431, 23] width 125 height 20
paste input "Love Unfiltered"
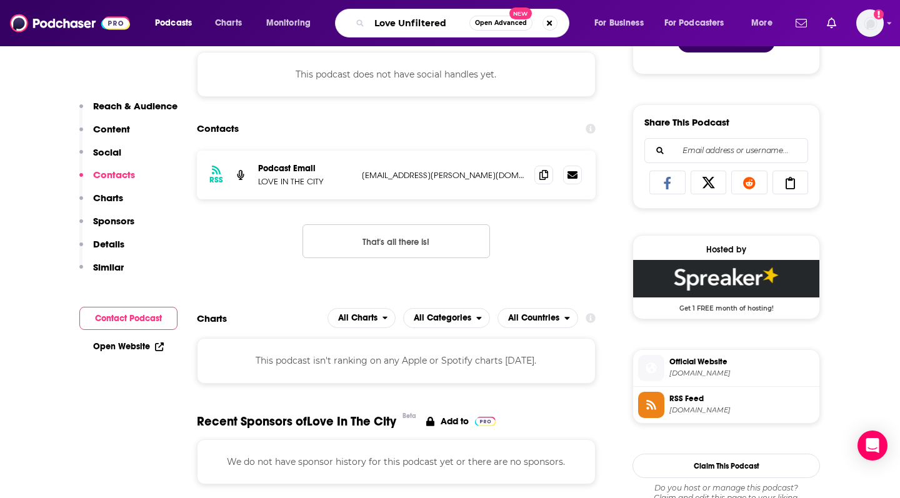
type input "Love Unfiltered"
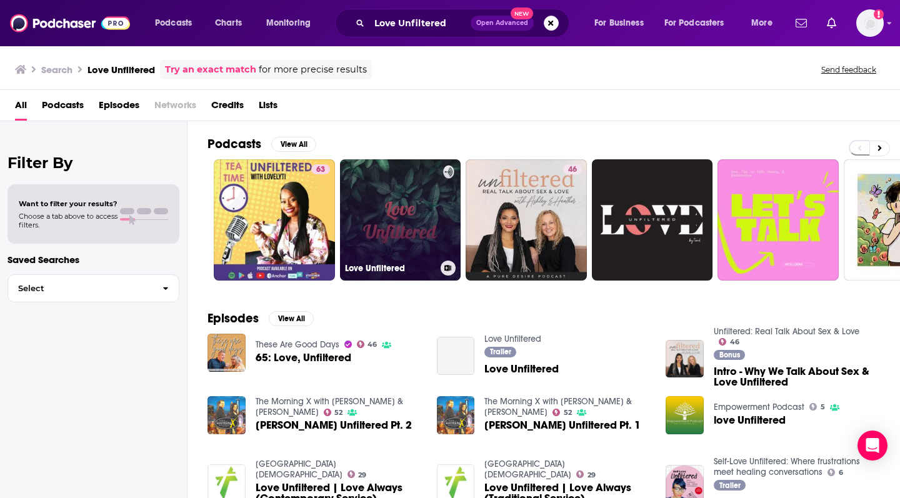
click at [418, 213] on link "Love Unfiltered" at bounding box center [400, 219] width 121 height 121
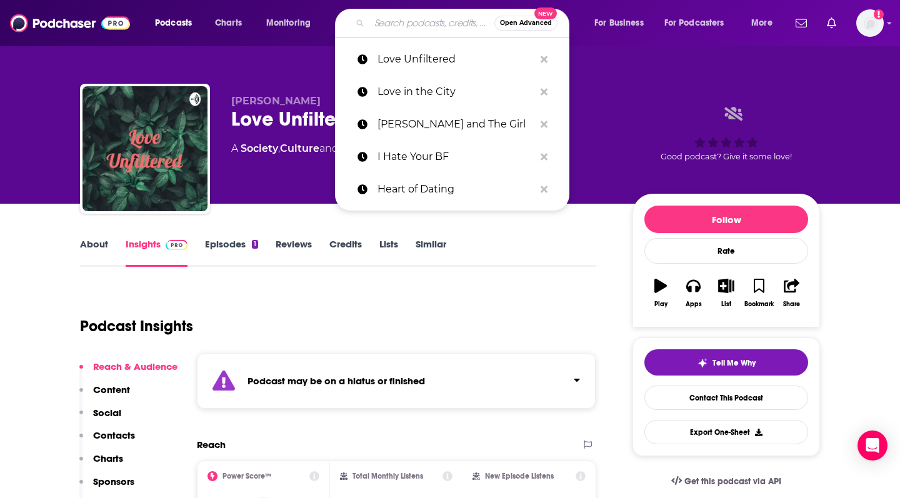
click at [397, 26] on input "Search podcasts, credits, & more..." at bounding box center [431, 23] width 125 height 20
paste input "Match Made in [GEOGRAPHIC_DATA]"
type input "Match Made in [GEOGRAPHIC_DATA]"
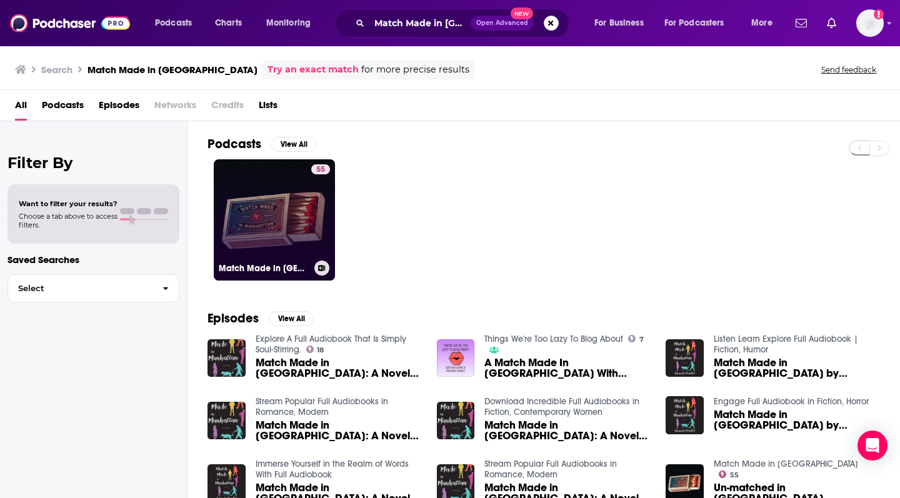
click at [286, 216] on link "55 Match Made in [GEOGRAPHIC_DATA]" at bounding box center [274, 219] width 121 height 121
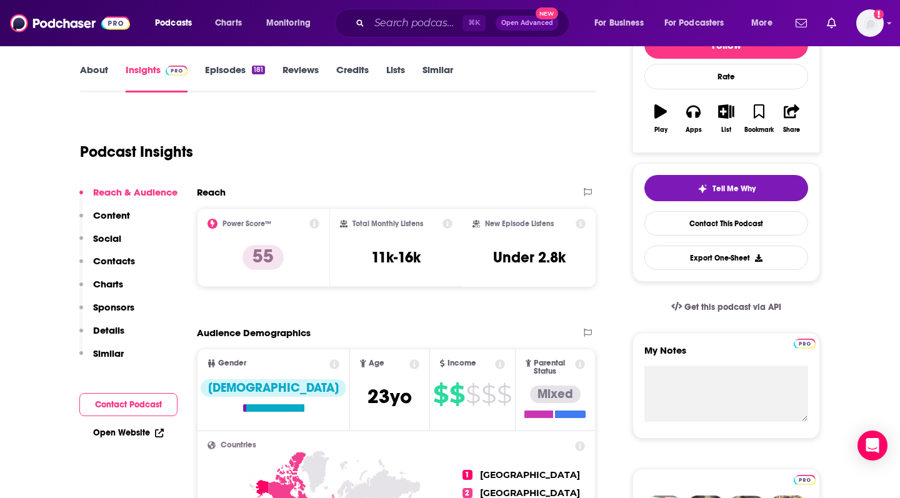
scroll to position [199, 0]
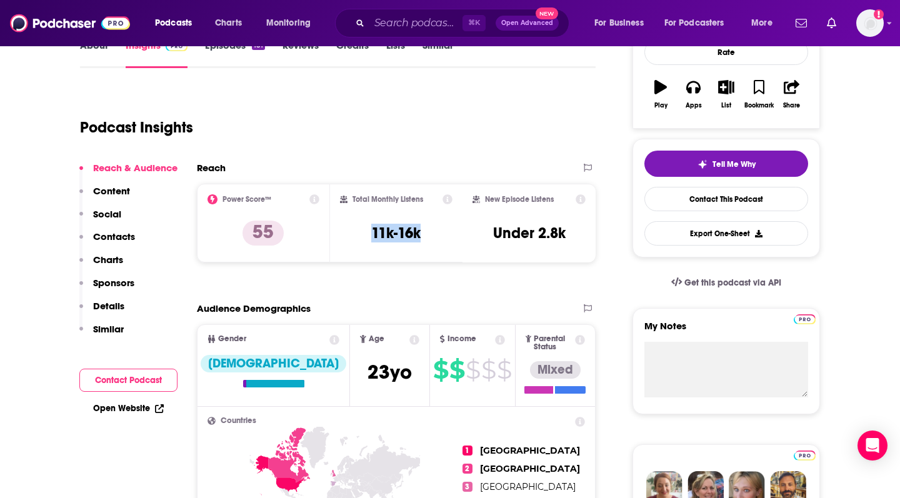
drag, startPoint x: 364, startPoint y: 234, endPoint x: 441, endPoint y: 234, distance: 76.9
click at [441, 234] on div "Total Monthly Listens 11k-16k" at bounding box center [396, 222] width 113 height 57
drag, startPoint x: 488, startPoint y: 233, endPoint x: 575, endPoint y: 233, distance: 87.5
click at [575, 233] on div "New Episode Listens Under 2.8k" at bounding box center [528, 222] width 113 height 57
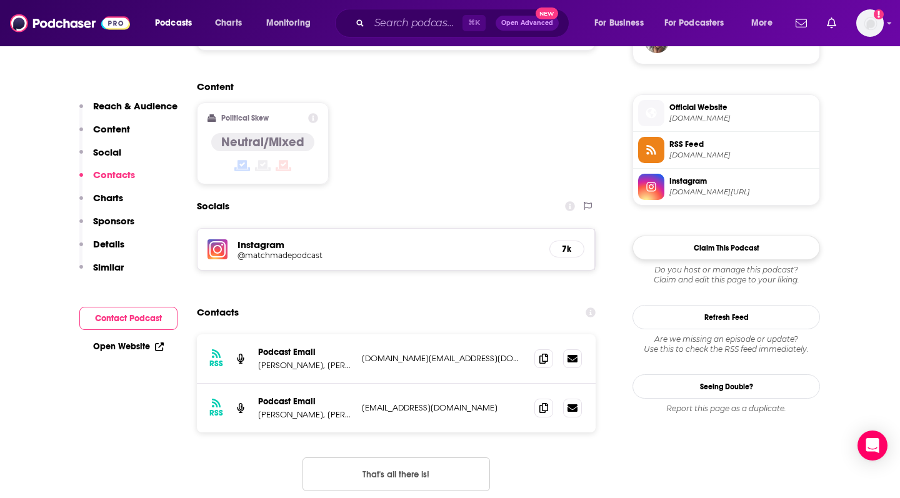
scroll to position [965, 0]
click at [544, 404] on icon at bounding box center [543, 409] width 9 height 10
click at [418, 379] on div "RSS Podcast Email [PERSON_NAME], [PERSON_NAME] & [PERSON_NAME] [DOMAIN_NAME][EM…" at bounding box center [396, 424] width 399 height 177
click at [418, 459] on button "That's all there is!" at bounding box center [395, 476] width 187 height 34
click at [549, 350] on span at bounding box center [543, 359] width 19 height 19
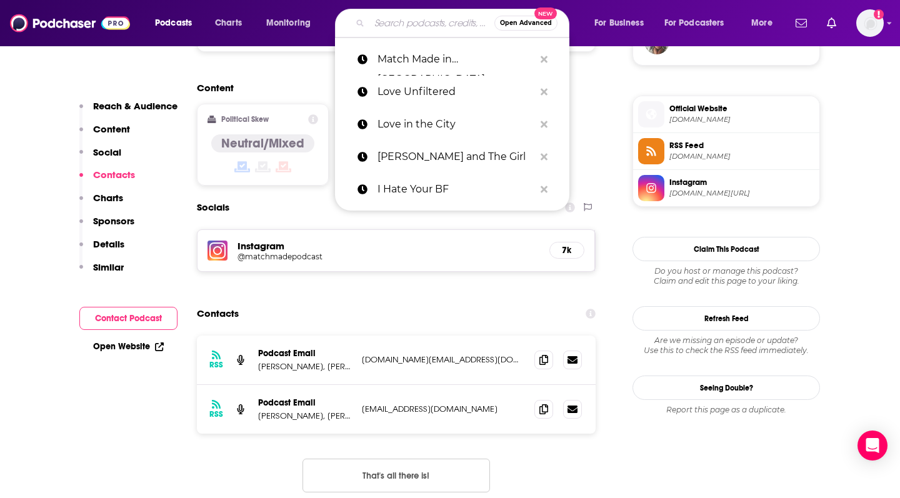
click at [405, 21] on input "Search podcasts, credits, & more..." at bounding box center [431, 23] width 125 height 20
paste input "Mostly Dating"
type input "Mostly Dating"
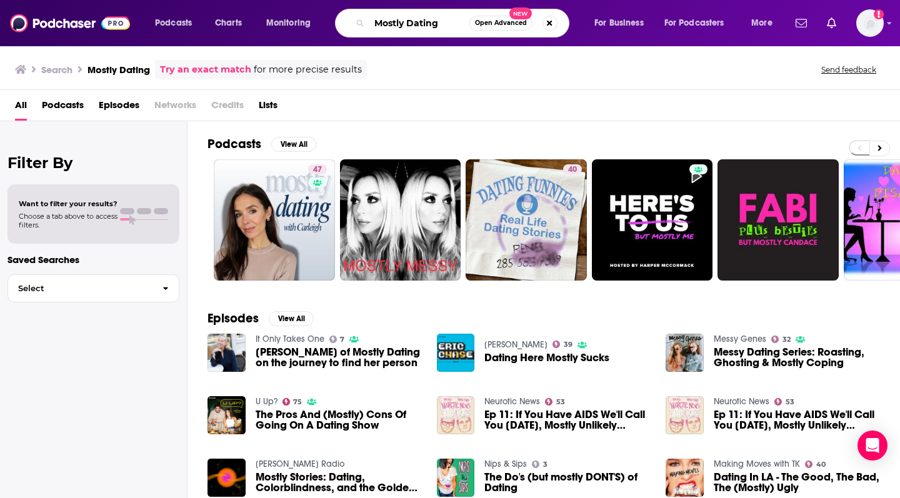
click at [439, 27] on input "Mostly Dating" at bounding box center [419, 23] width 100 height 20
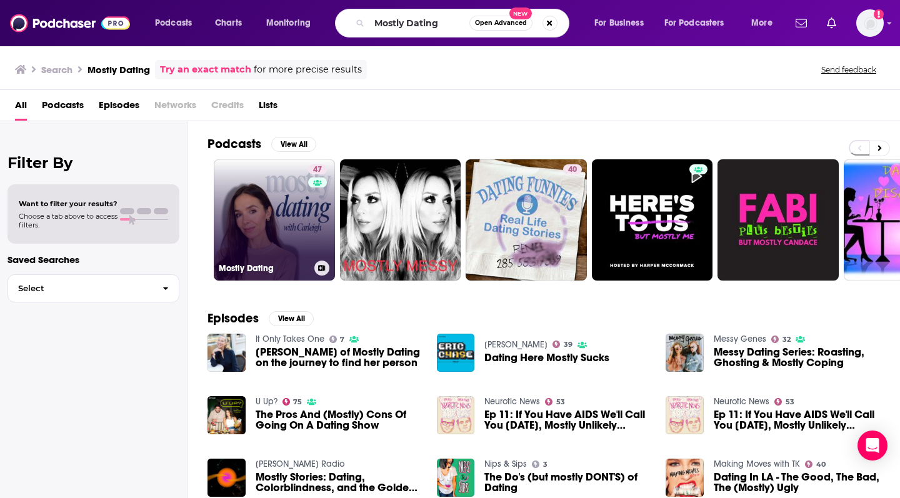
click at [269, 242] on link "47 Mostly Dating" at bounding box center [274, 219] width 121 height 121
